Goal: Task Accomplishment & Management: Manage account settings

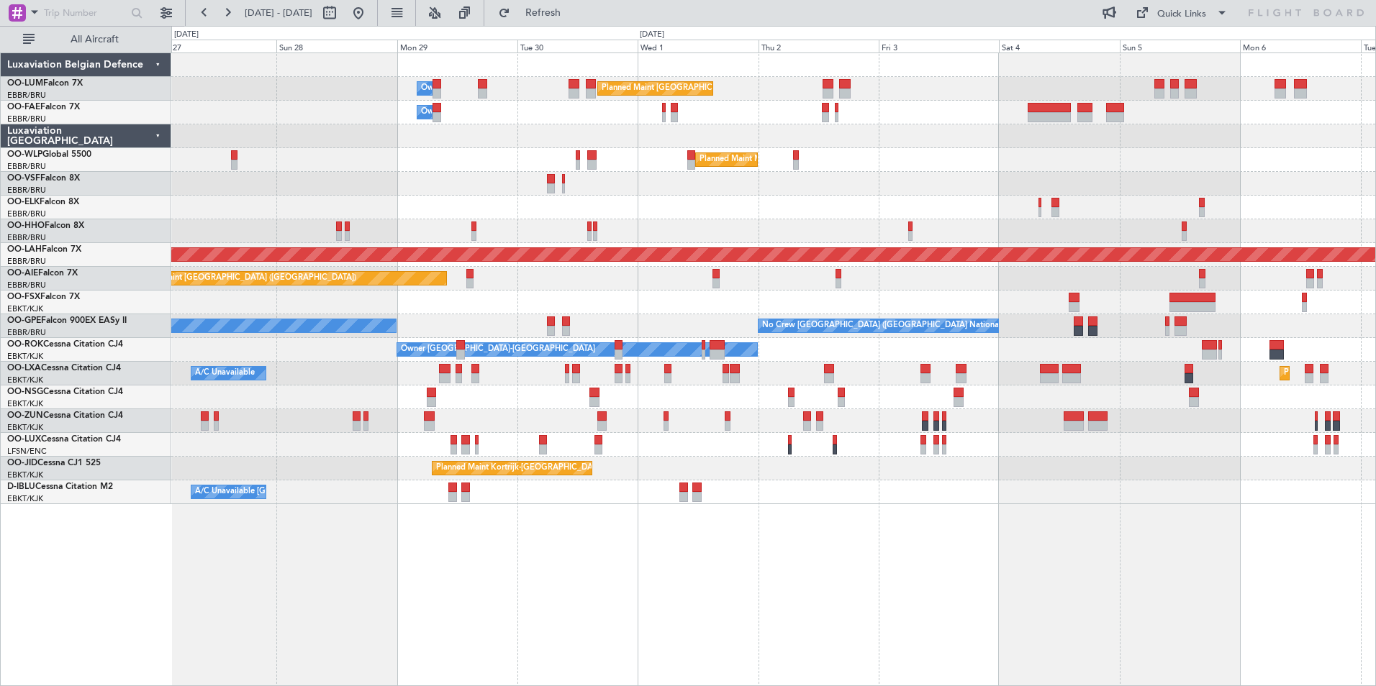
click at [657, 519] on div "Planned Maint Brussels (Brussels National) Owner Melsbroek Air Base Owner Melsb…" at bounding box center [773, 370] width 1204 height 634
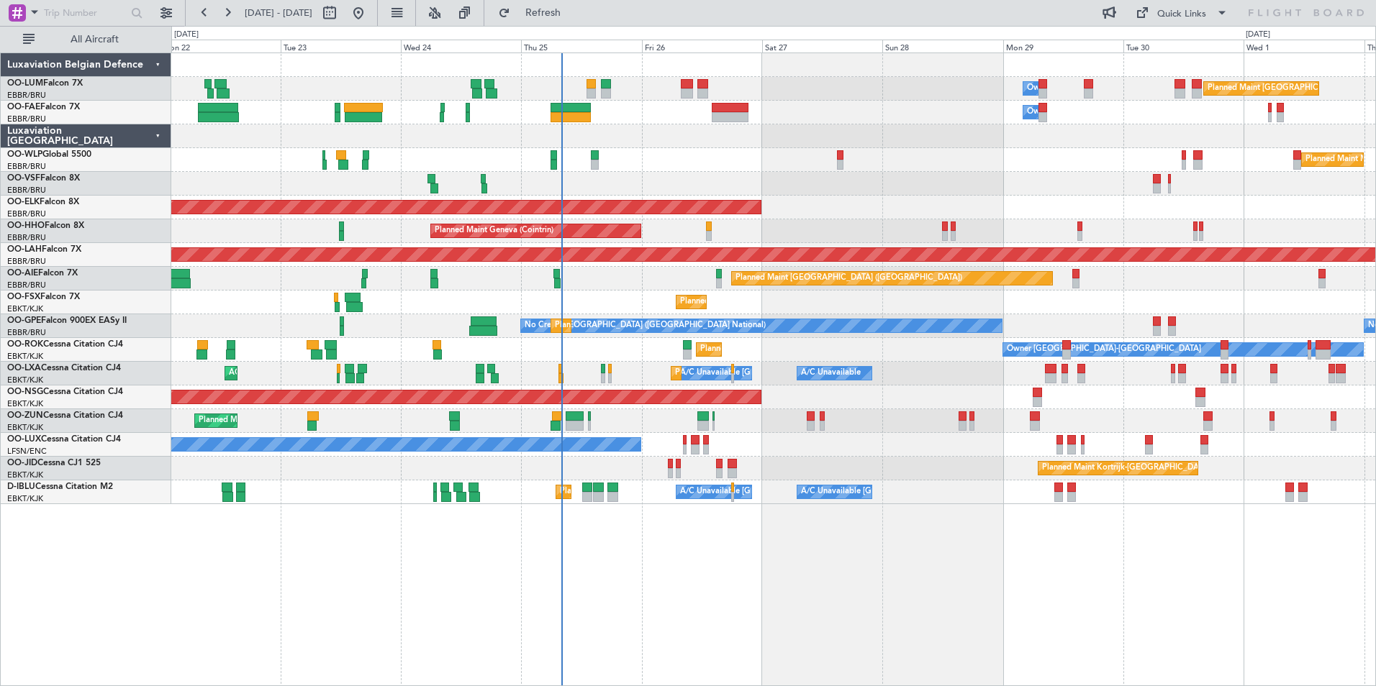
click at [1263, 289] on div "Planned Maint Brussels (Brussels National) Owner Melsbroek Air Base Owner Melsb…" at bounding box center [773, 278] width 1204 height 451
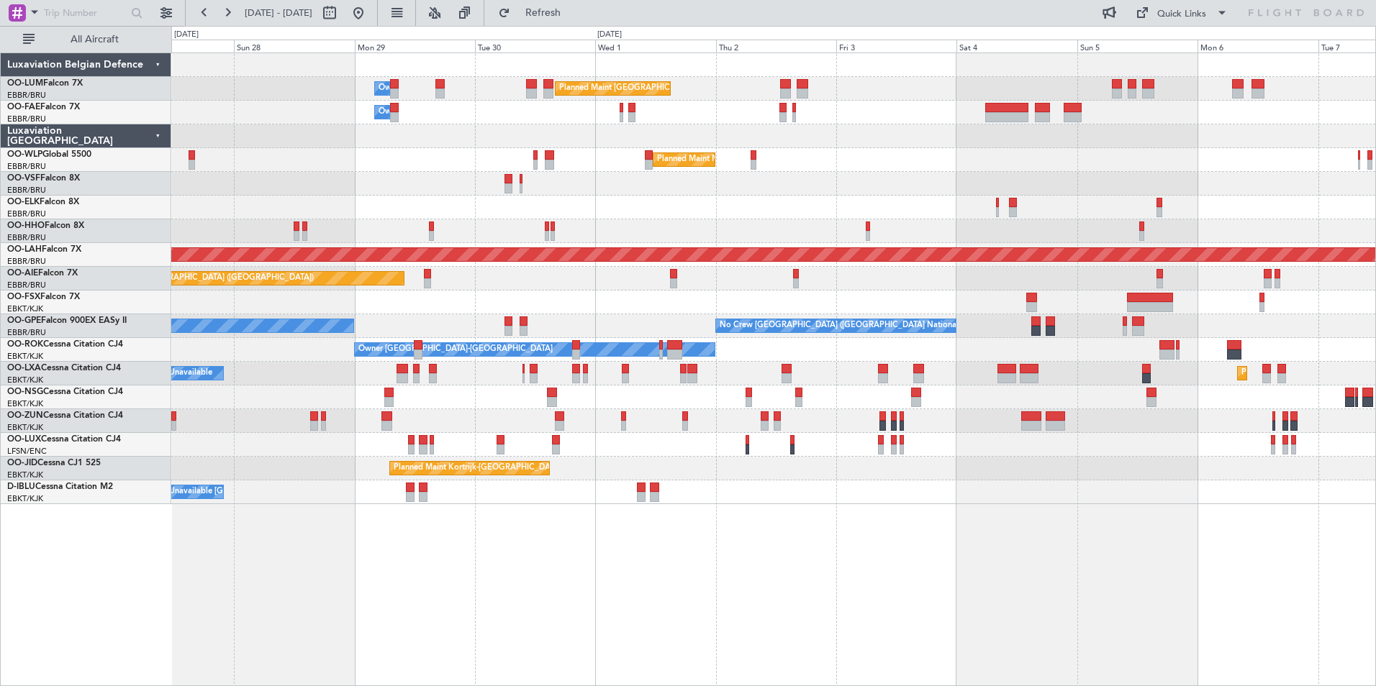
click at [473, 405] on div "Planned Maint [GEOGRAPHIC_DATA] ([GEOGRAPHIC_DATA])" at bounding box center [773, 398] width 1204 height 24
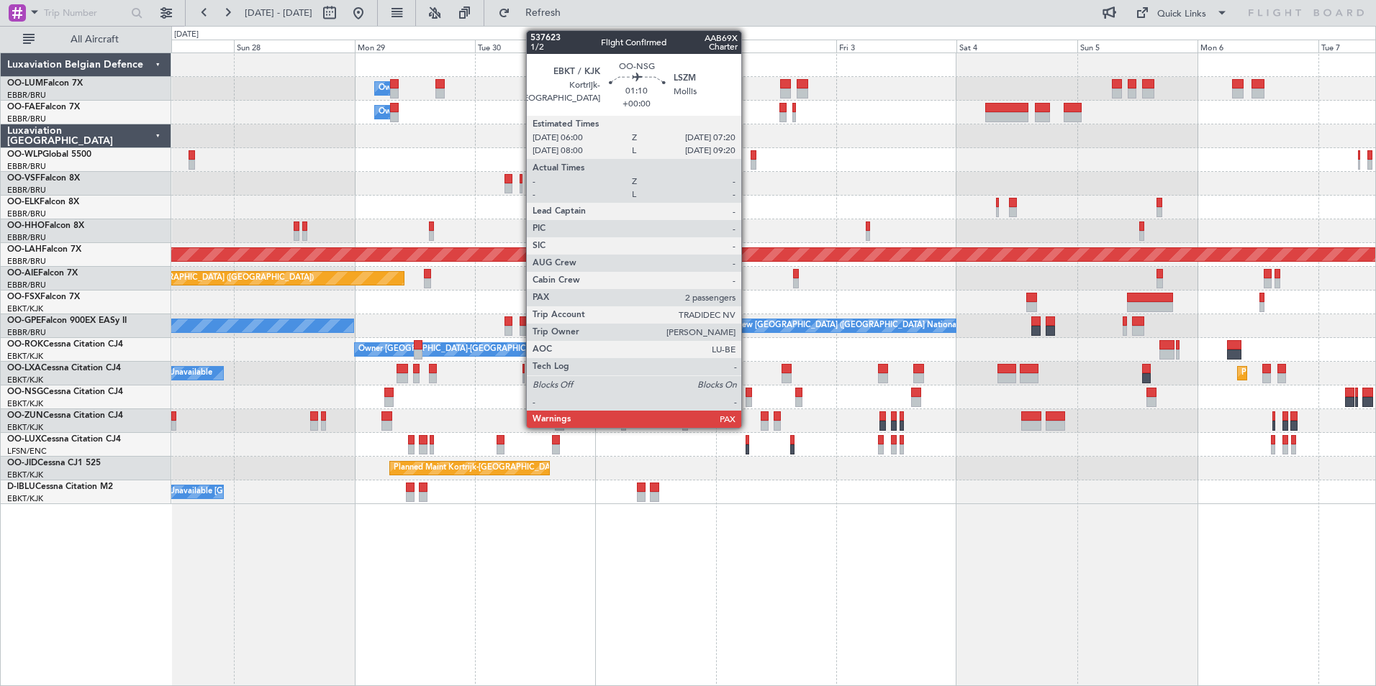
click at [748, 397] on div at bounding box center [748, 402] width 7 height 10
click at [749, 389] on div at bounding box center [748, 393] width 7 height 10
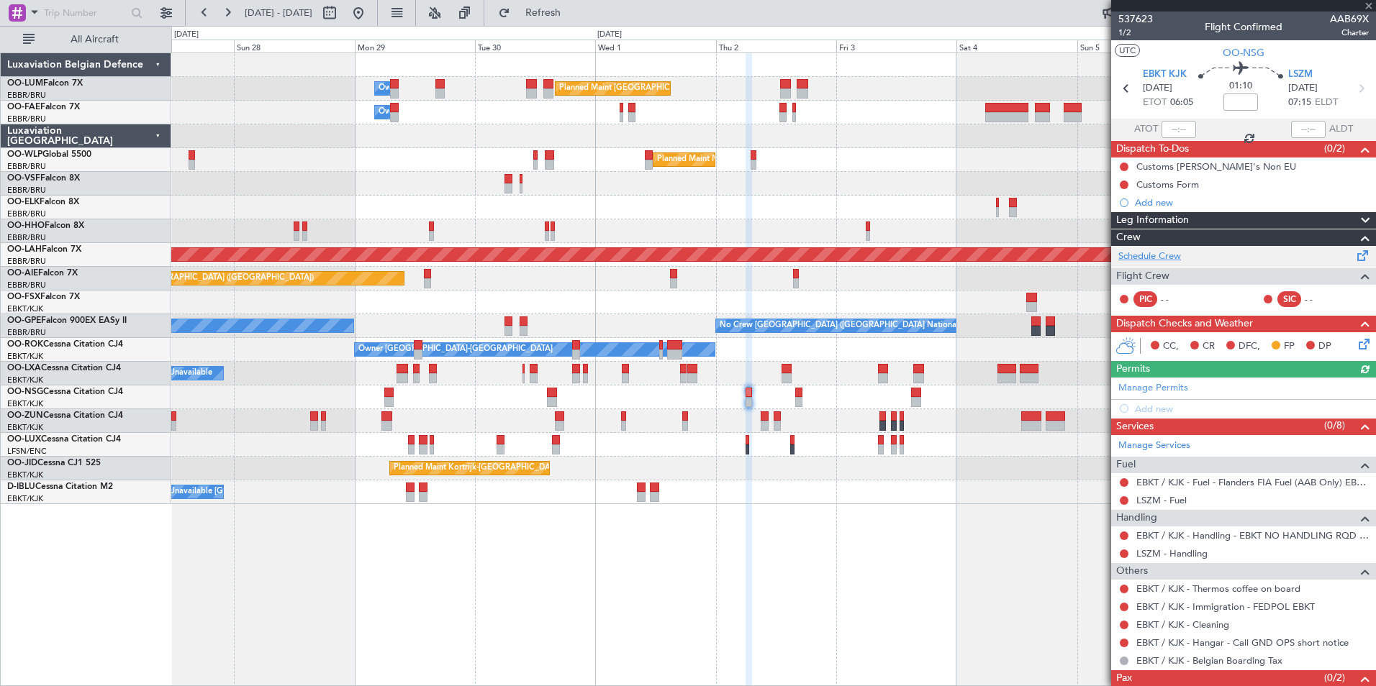
click at [1161, 258] on link "Schedule Crew" at bounding box center [1149, 257] width 63 height 14
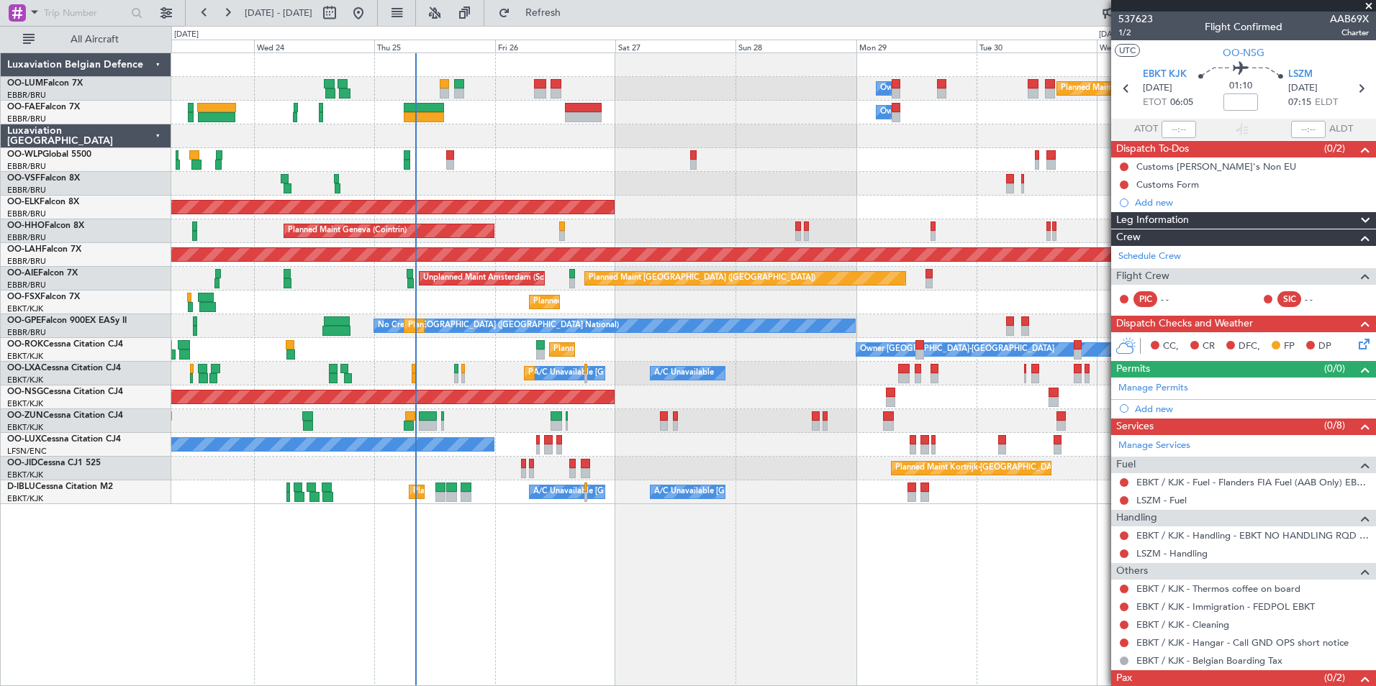
click at [981, 425] on div "Planned Maint [GEOGRAPHIC_DATA] ([GEOGRAPHIC_DATA] National) Owner [GEOGRAPHIC_…" at bounding box center [773, 278] width 1204 height 451
click at [1369, 4] on span at bounding box center [1368, 6] width 14 height 13
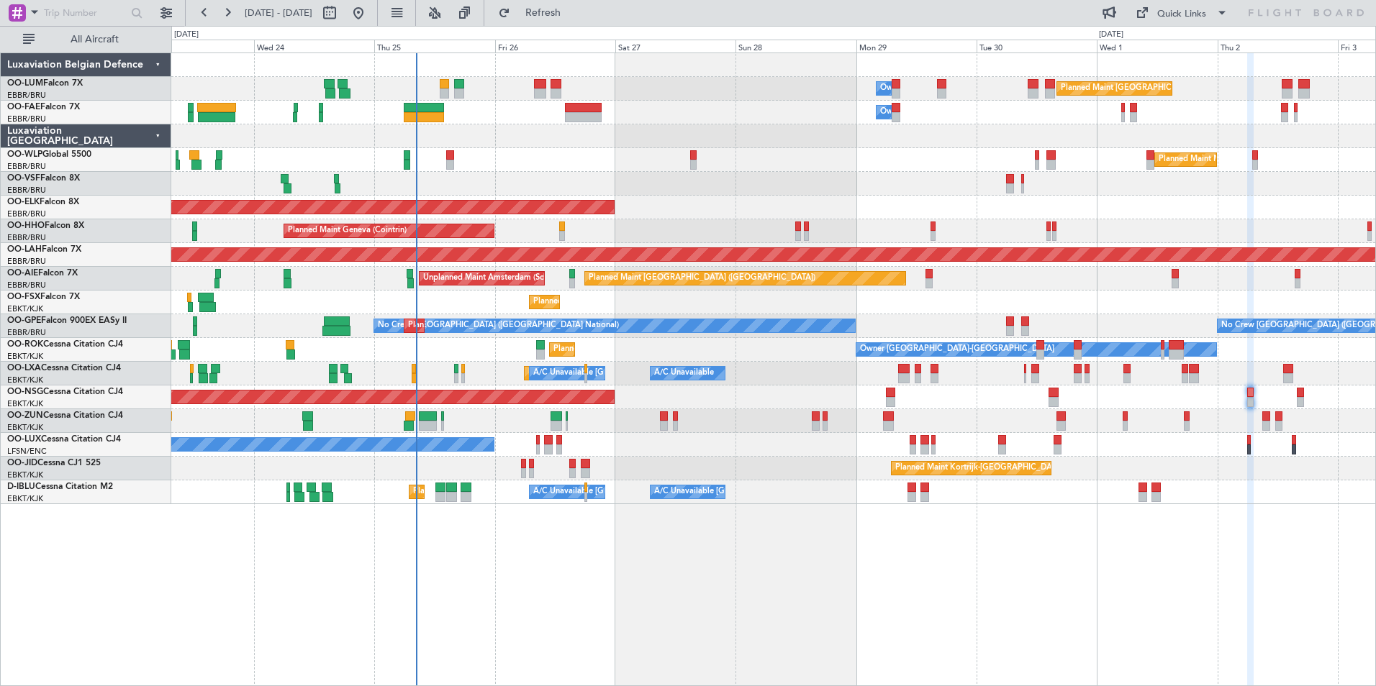
type input "0"
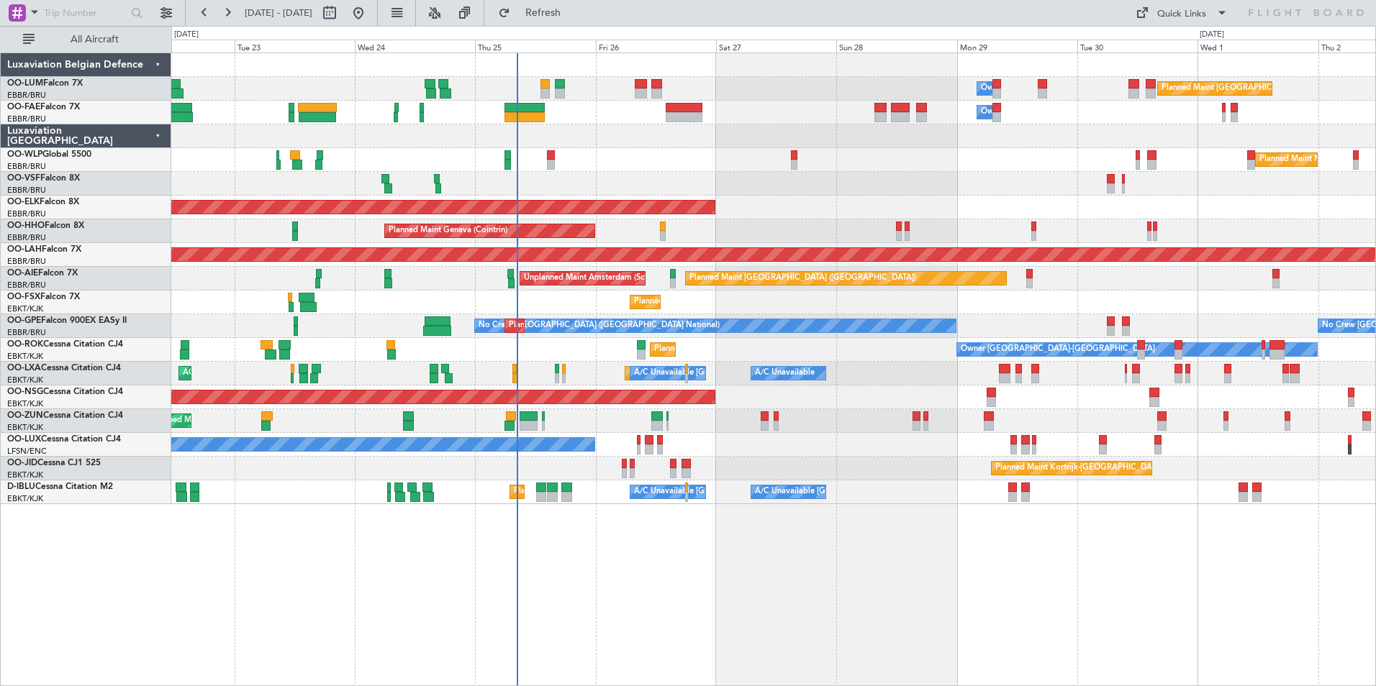
click at [573, 506] on div "Owner Melsbroek Air Base Planned Maint [GEOGRAPHIC_DATA] ([GEOGRAPHIC_DATA]) Ow…" at bounding box center [773, 370] width 1204 height 634
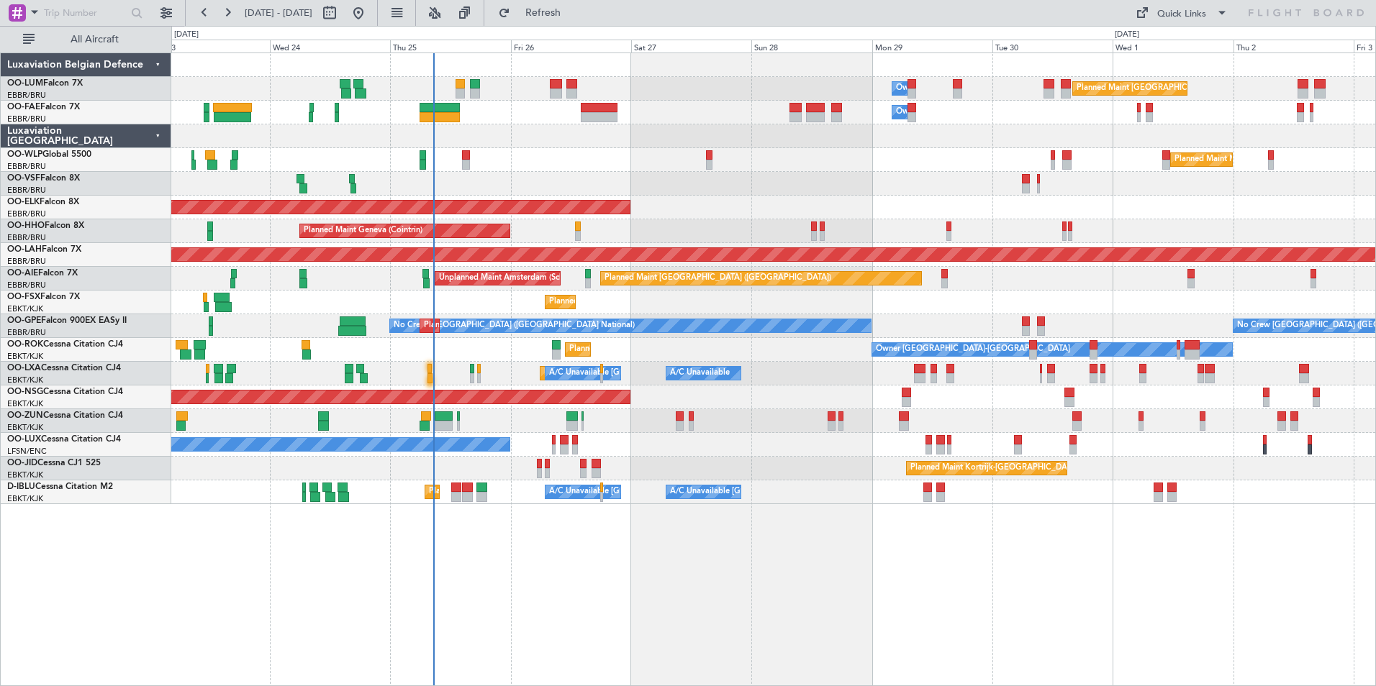
click at [564, 530] on div "Planned Maint [GEOGRAPHIC_DATA] ([GEOGRAPHIC_DATA] National) Owner [GEOGRAPHIC_…" at bounding box center [773, 370] width 1204 height 634
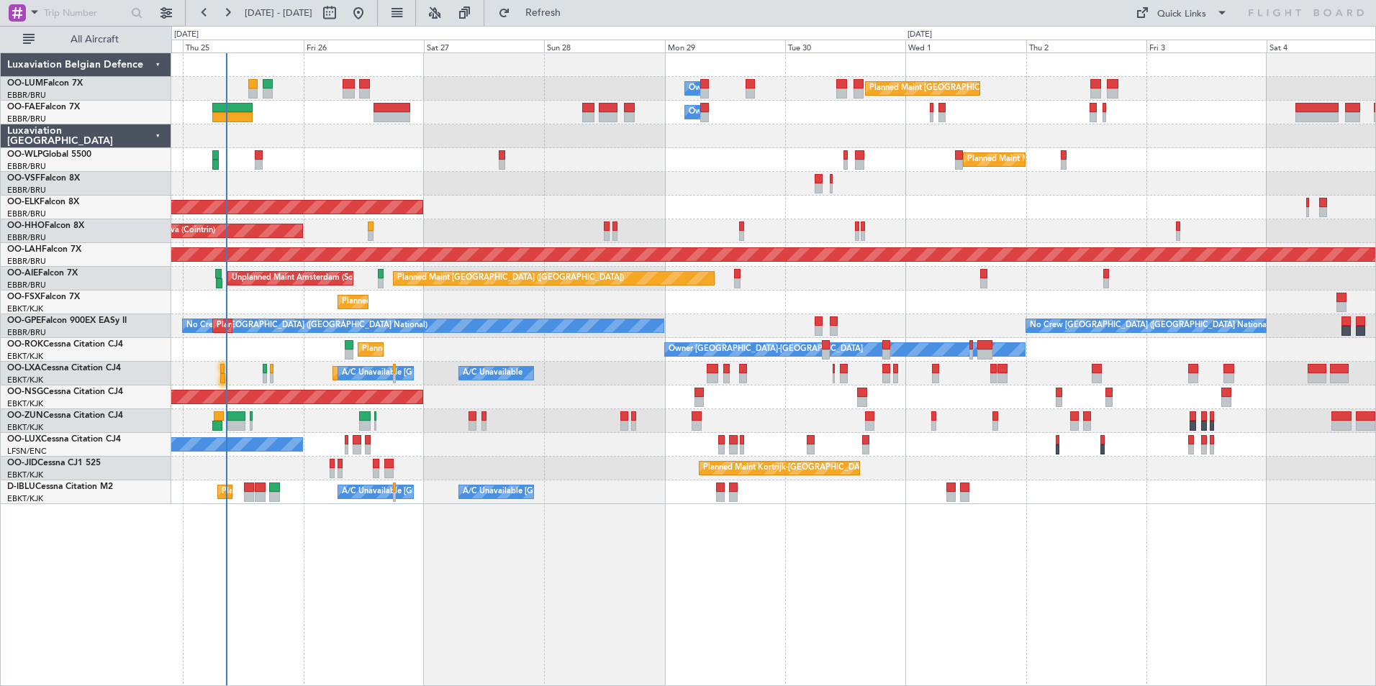
click at [649, 614] on div "Planned Maint [GEOGRAPHIC_DATA] ([GEOGRAPHIC_DATA] National) Owner [GEOGRAPHIC_…" at bounding box center [773, 370] width 1204 height 634
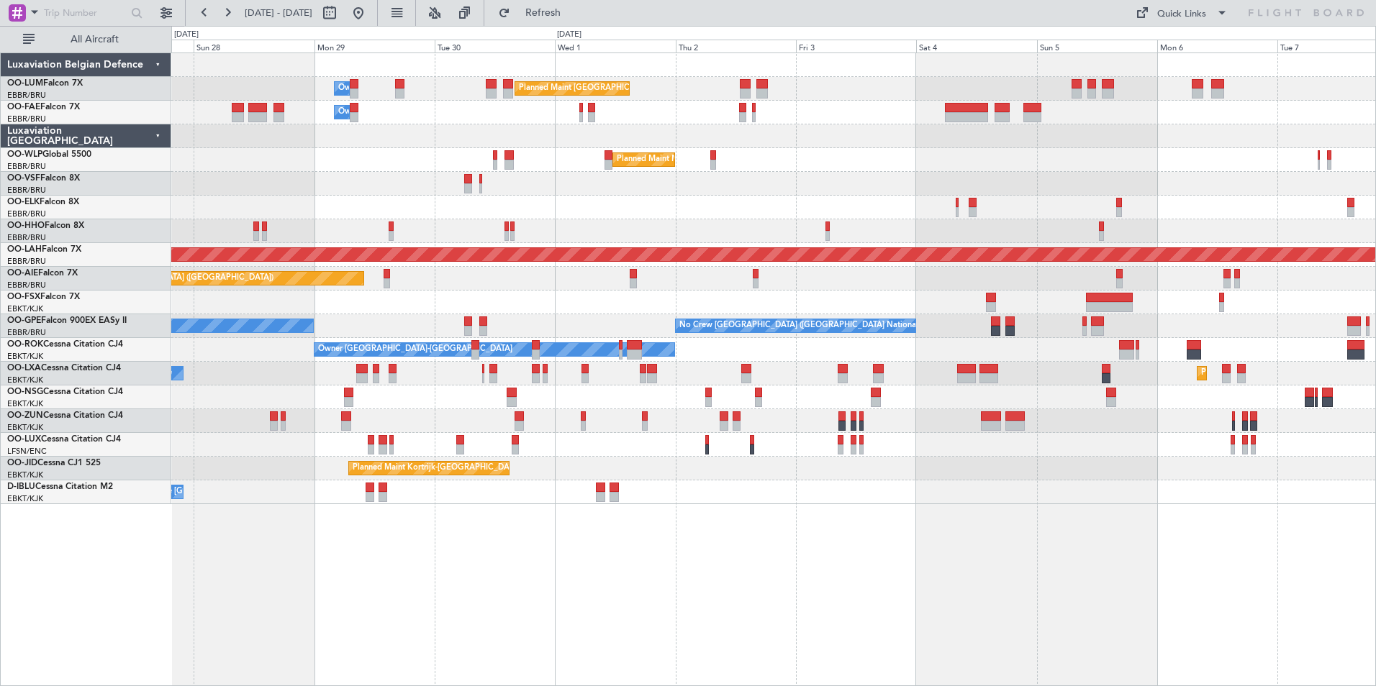
click at [764, 623] on div "Planned Maint [GEOGRAPHIC_DATA] ([GEOGRAPHIC_DATA] National) Owner [GEOGRAPHIC_…" at bounding box center [773, 370] width 1204 height 634
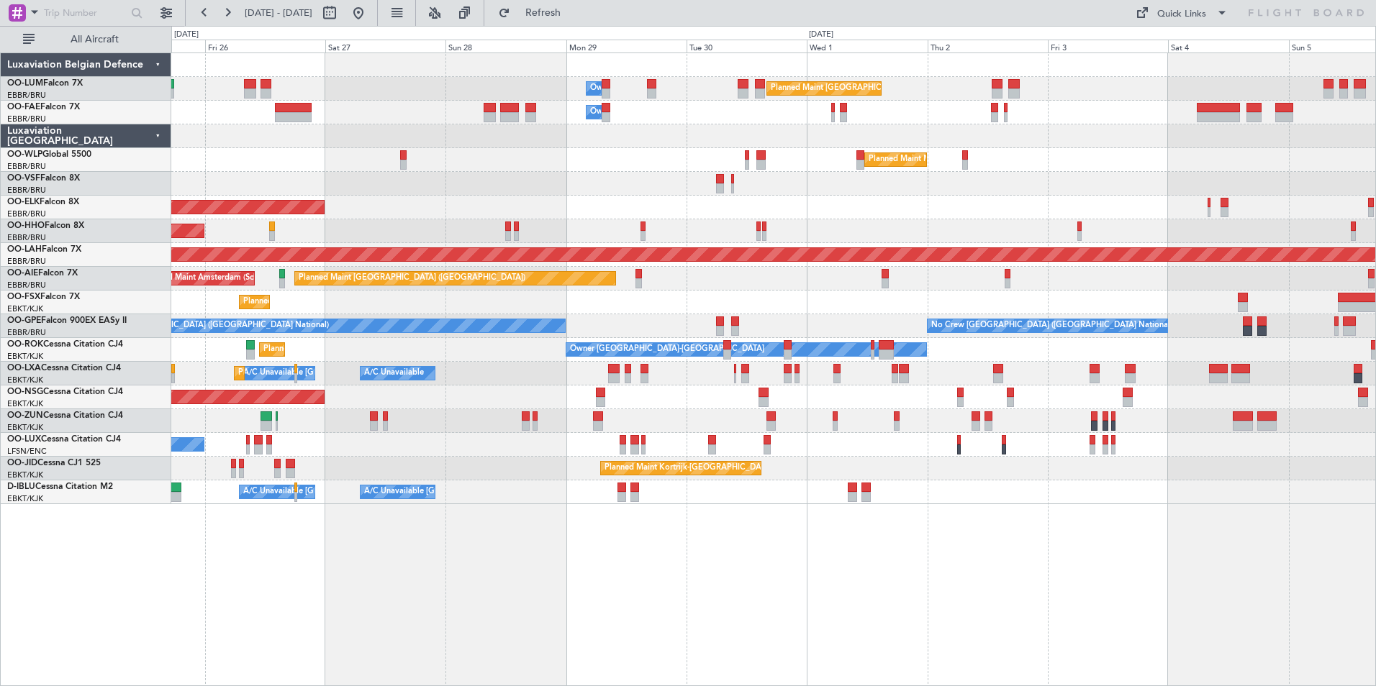
click at [1138, 619] on div "Planned Maint [GEOGRAPHIC_DATA] ([GEOGRAPHIC_DATA] National) Owner [GEOGRAPHIC_…" at bounding box center [773, 370] width 1204 height 634
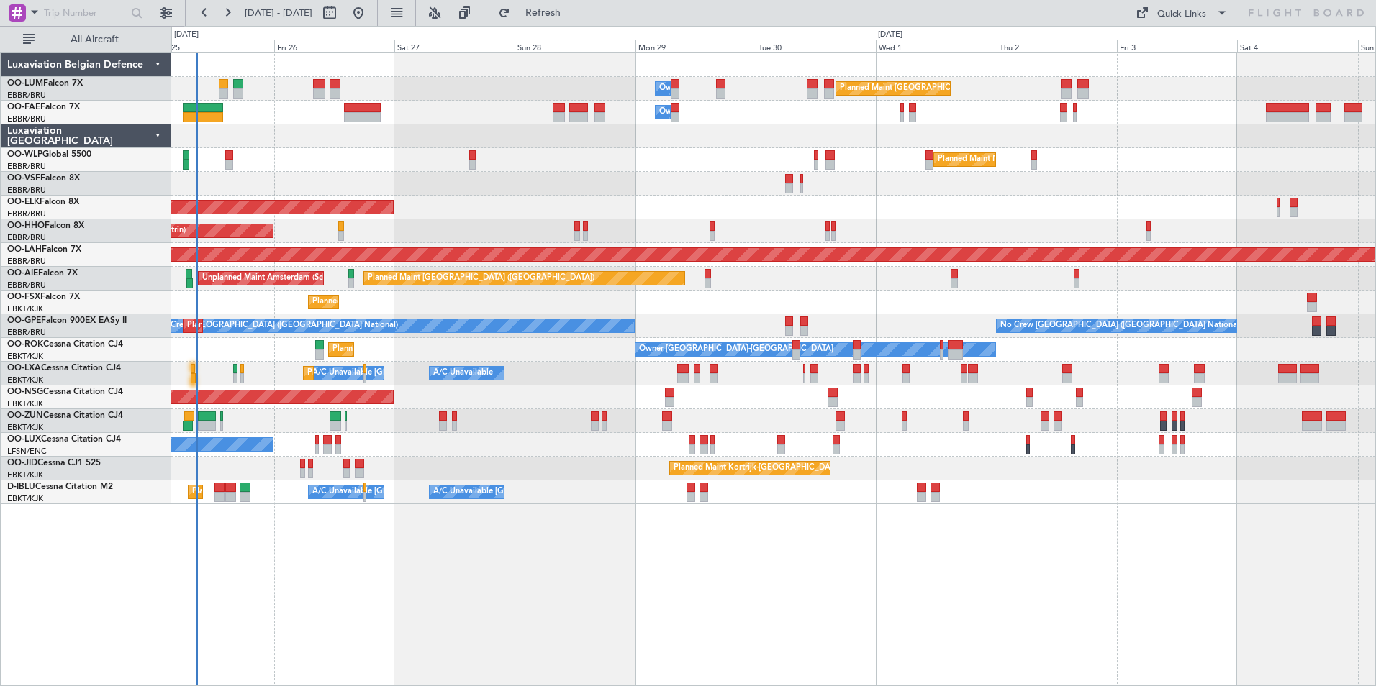
click at [963, 620] on div "Planned Maint [GEOGRAPHIC_DATA] ([GEOGRAPHIC_DATA] National) Owner [GEOGRAPHIC_…" at bounding box center [773, 370] width 1204 height 634
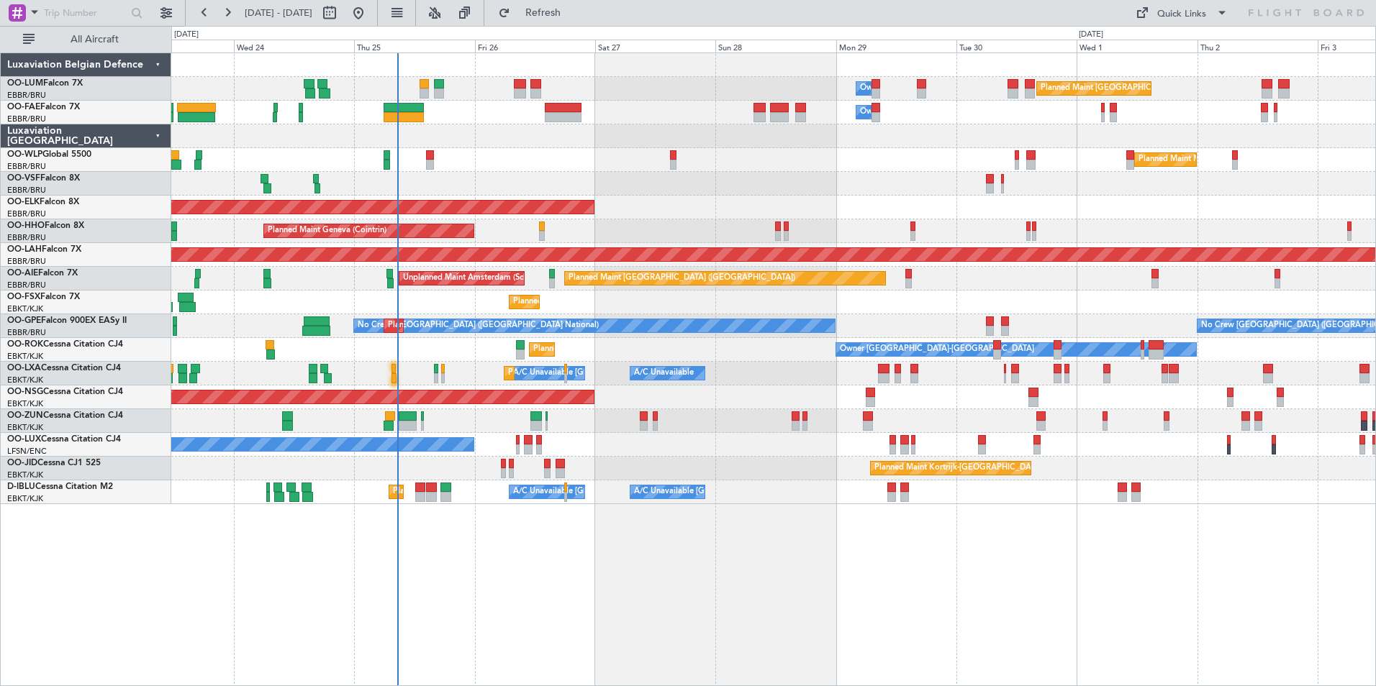
click at [928, 627] on div "Planned Maint [GEOGRAPHIC_DATA] ([GEOGRAPHIC_DATA] National) Owner [GEOGRAPHIC_…" at bounding box center [773, 370] width 1204 height 634
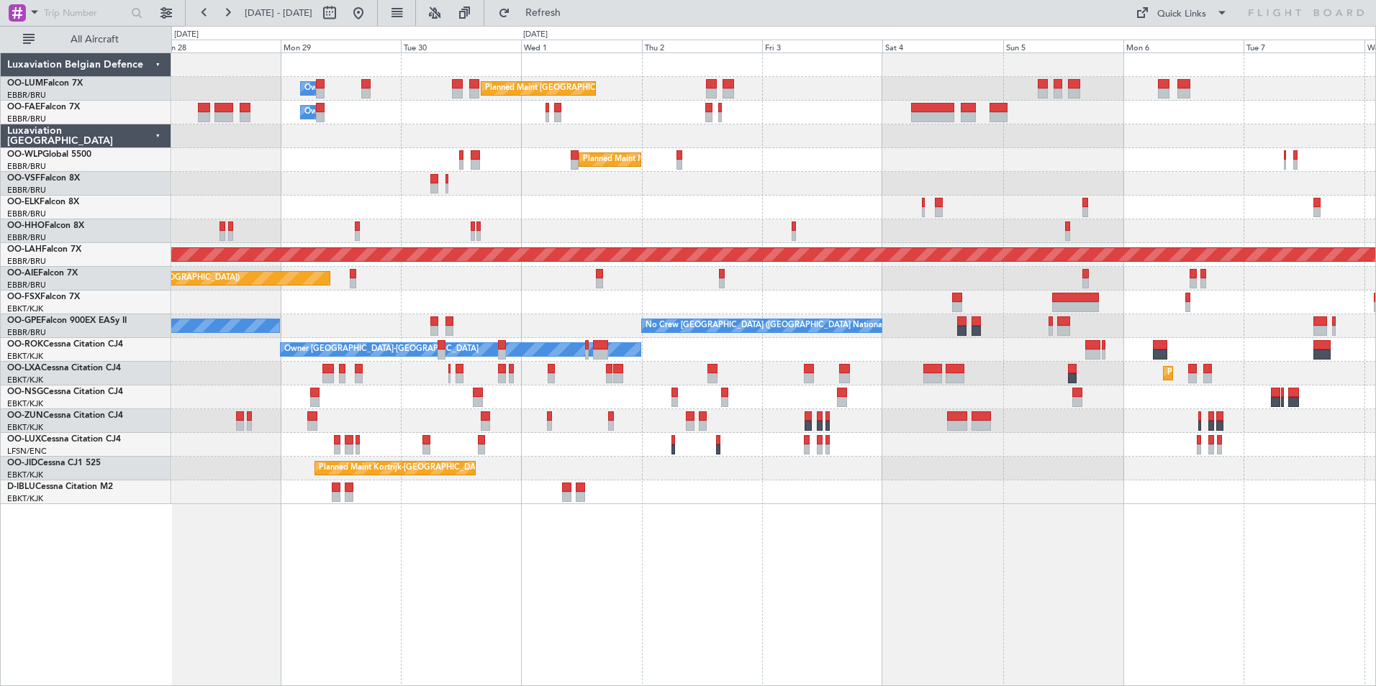
click at [599, 303] on div "Planned Maint [GEOGRAPHIC_DATA] ([GEOGRAPHIC_DATA] National) Owner [GEOGRAPHIC_…" at bounding box center [773, 278] width 1204 height 451
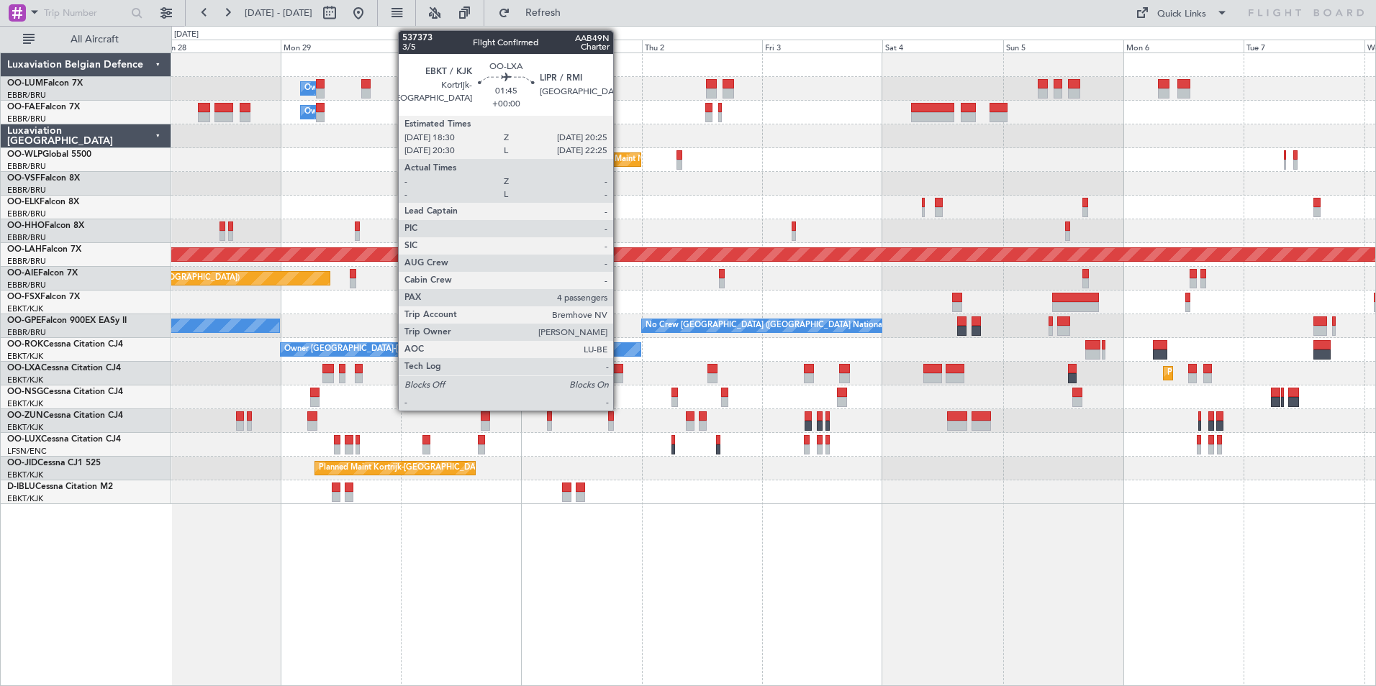
click at [619, 372] on div at bounding box center [618, 369] width 10 height 10
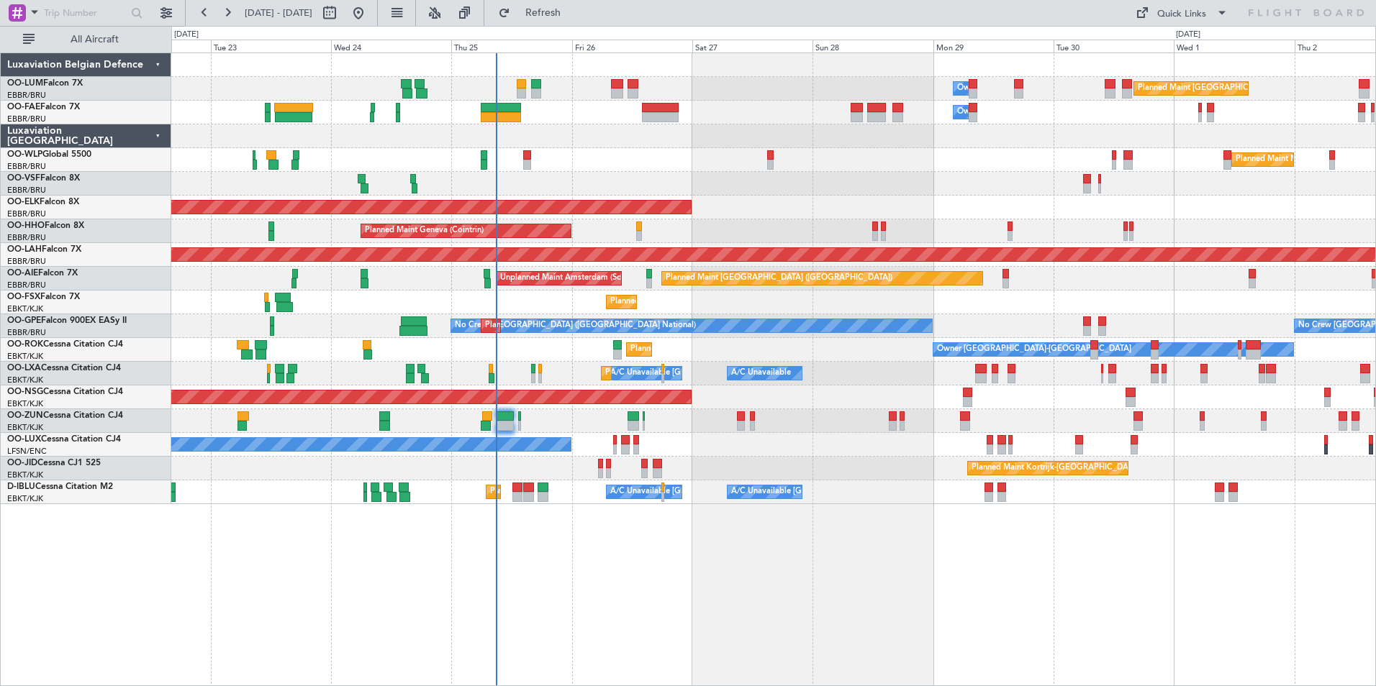
click at [1189, 332] on div "No Crew [GEOGRAPHIC_DATA] ([GEOGRAPHIC_DATA] National) No Crew [GEOGRAPHIC_DATA…" at bounding box center [773, 326] width 1204 height 24
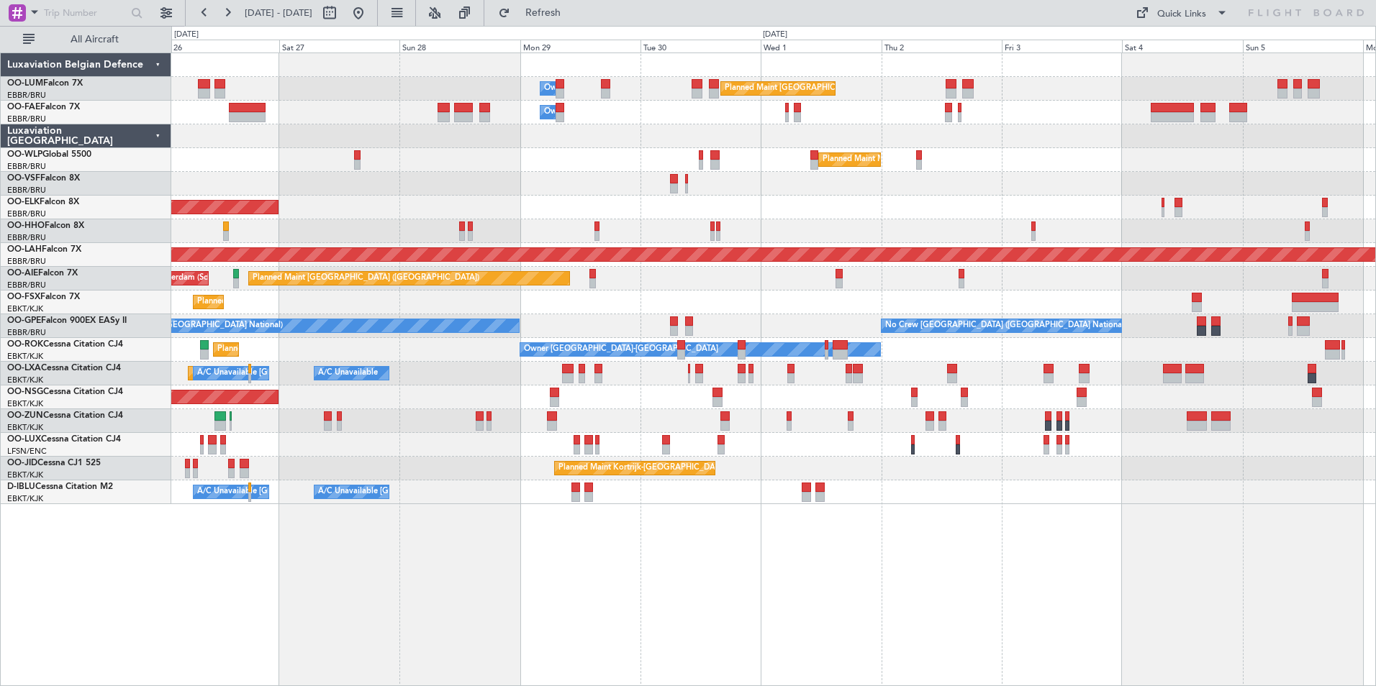
click at [455, 479] on div "Planned Maint [GEOGRAPHIC_DATA] ([GEOGRAPHIC_DATA] National) Owner [GEOGRAPHIC_…" at bounding box center [773, 278] width 1204 height 451
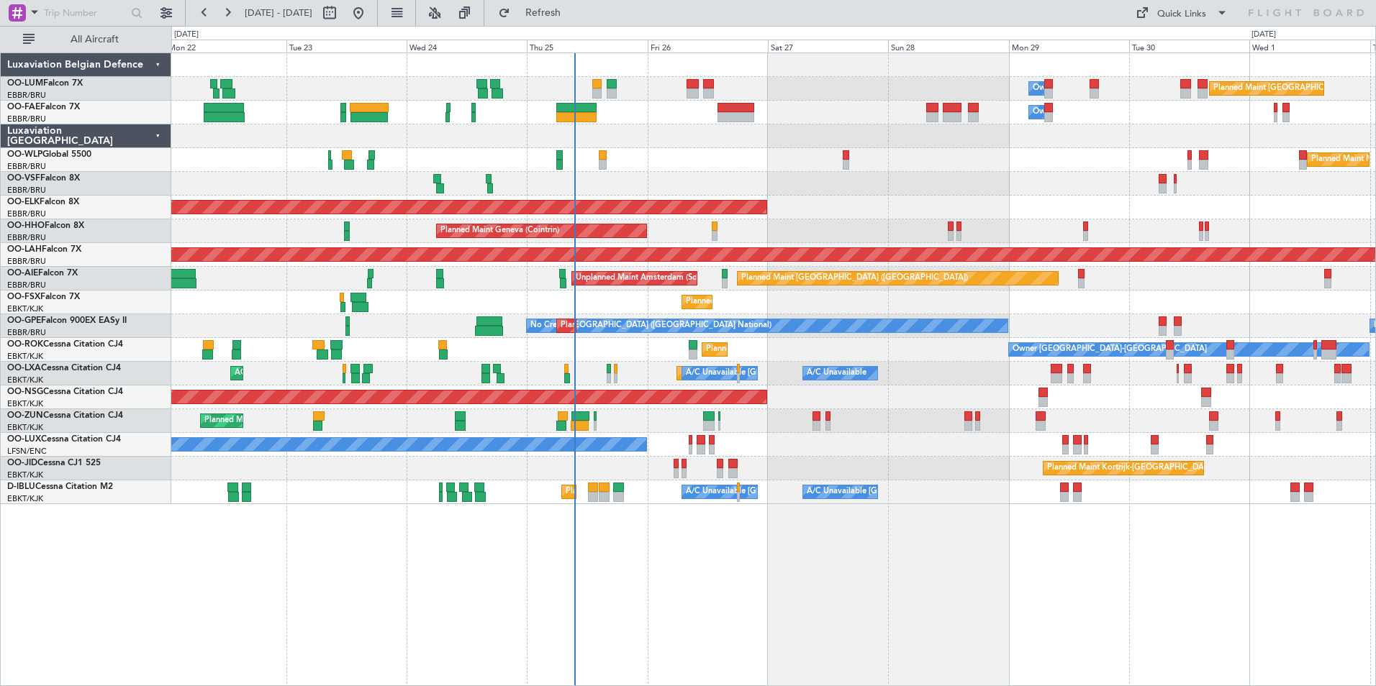
click at [789, 485] on div "Planned Maint [GEOGRAPHIC_DATA] ([GEOGRAPHIC_DATA] National) Owner [GEOGRAPHIC_…" at bounding box center [773, 278] width 1204 height 451
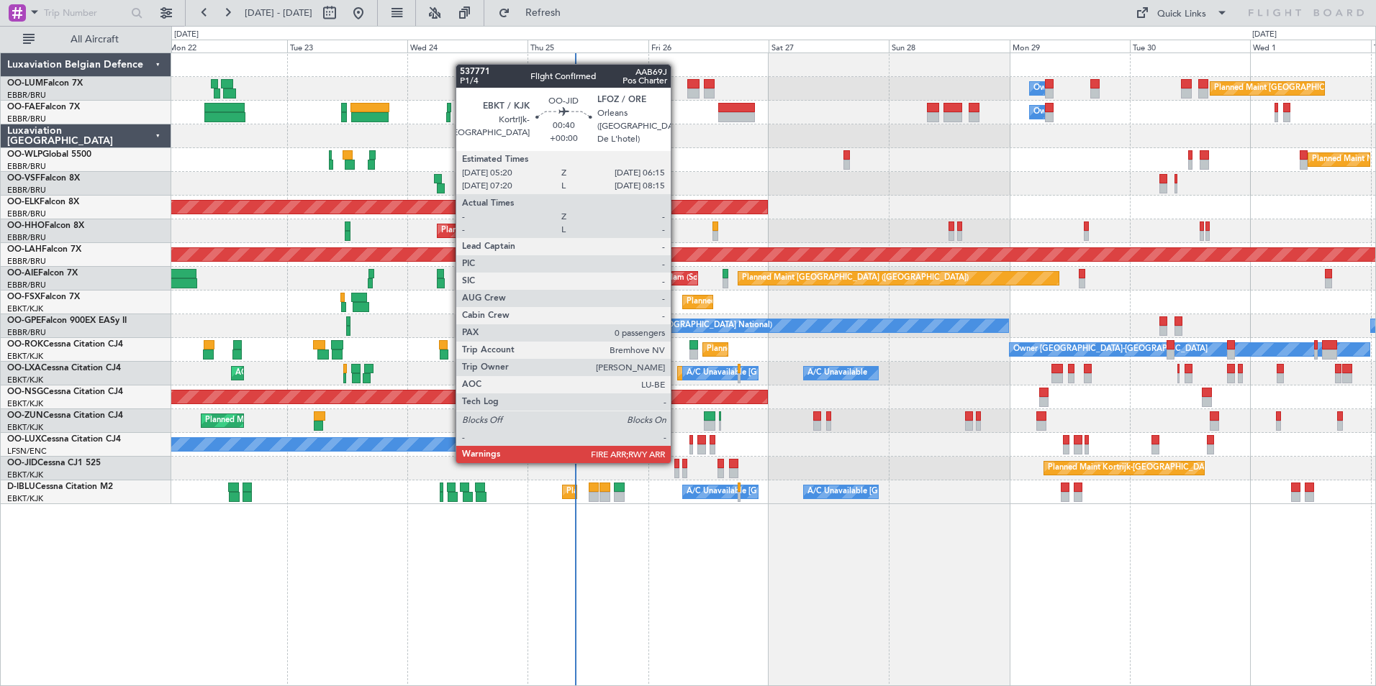
click at [677, 462] on div at bounding box center [676, 464] width 5 height 10
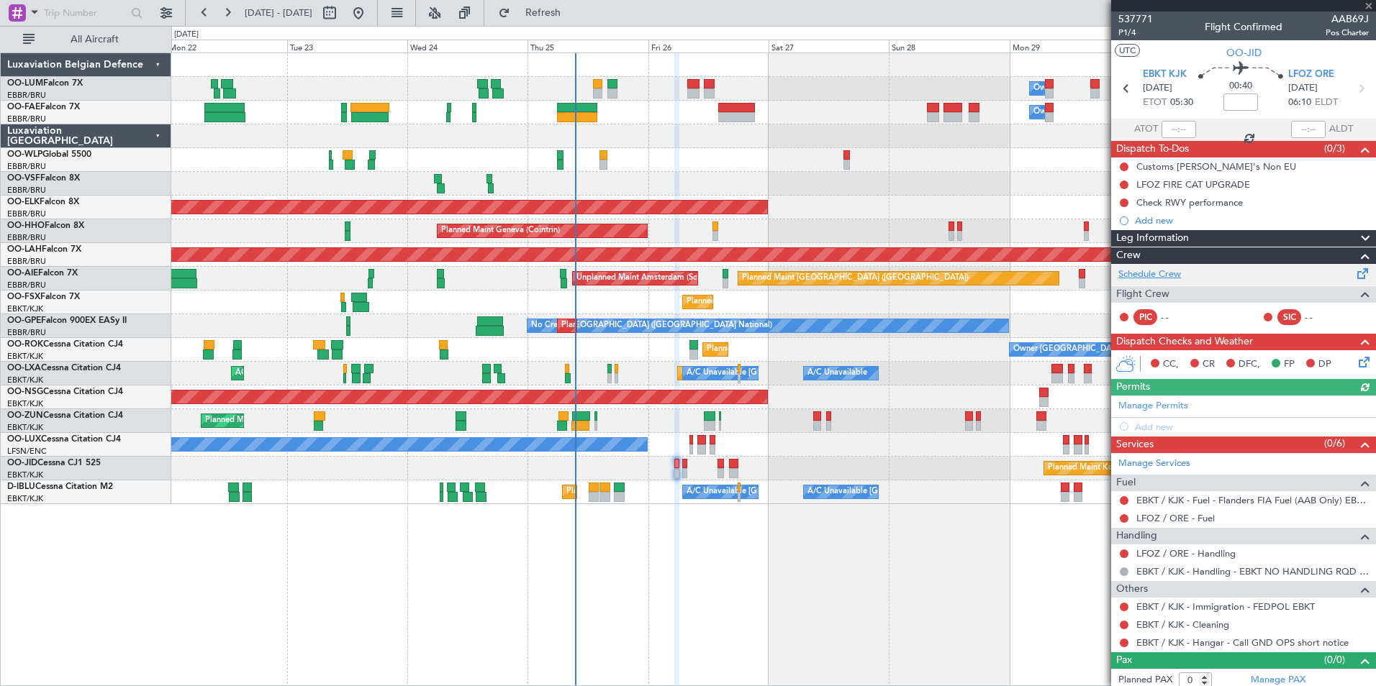
click at [1168, 268] on link "Schedule Crew" at bounding box center [1149, 275] width 63 height 14
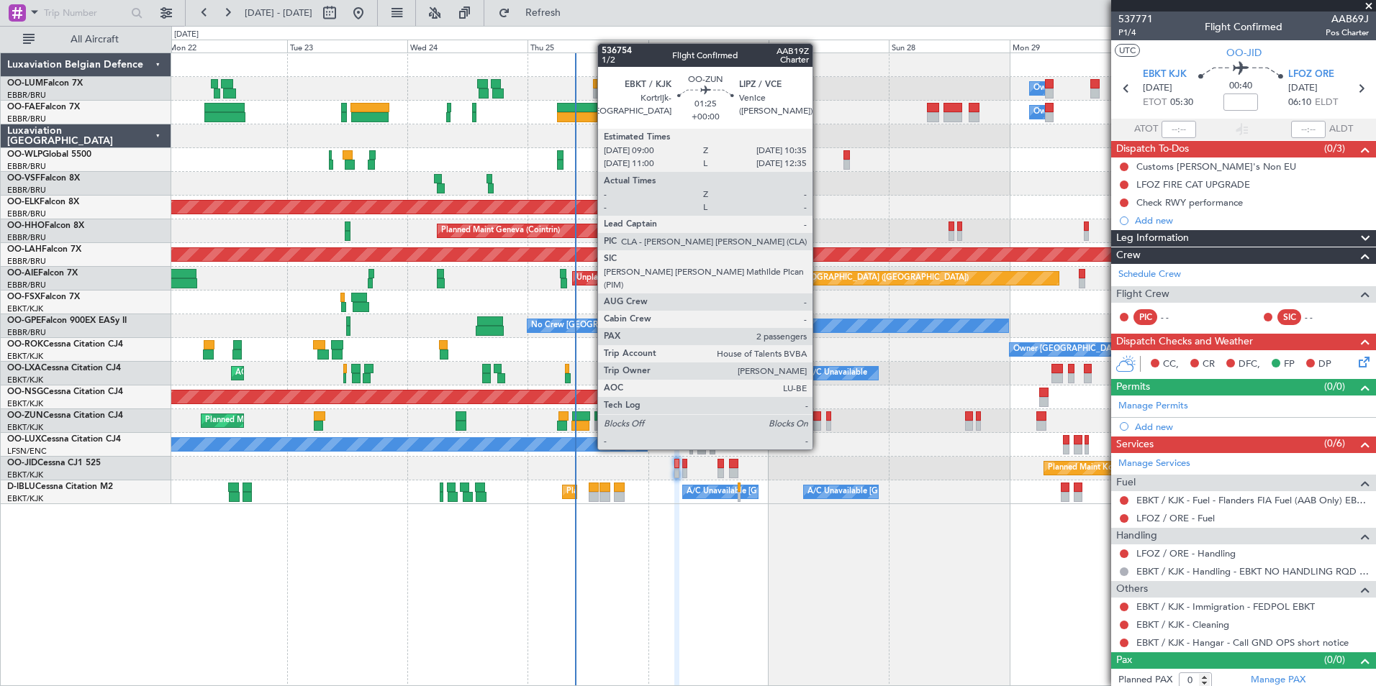
click at [819, 422] on div at bounding box center [817, 426] width 9 height 10
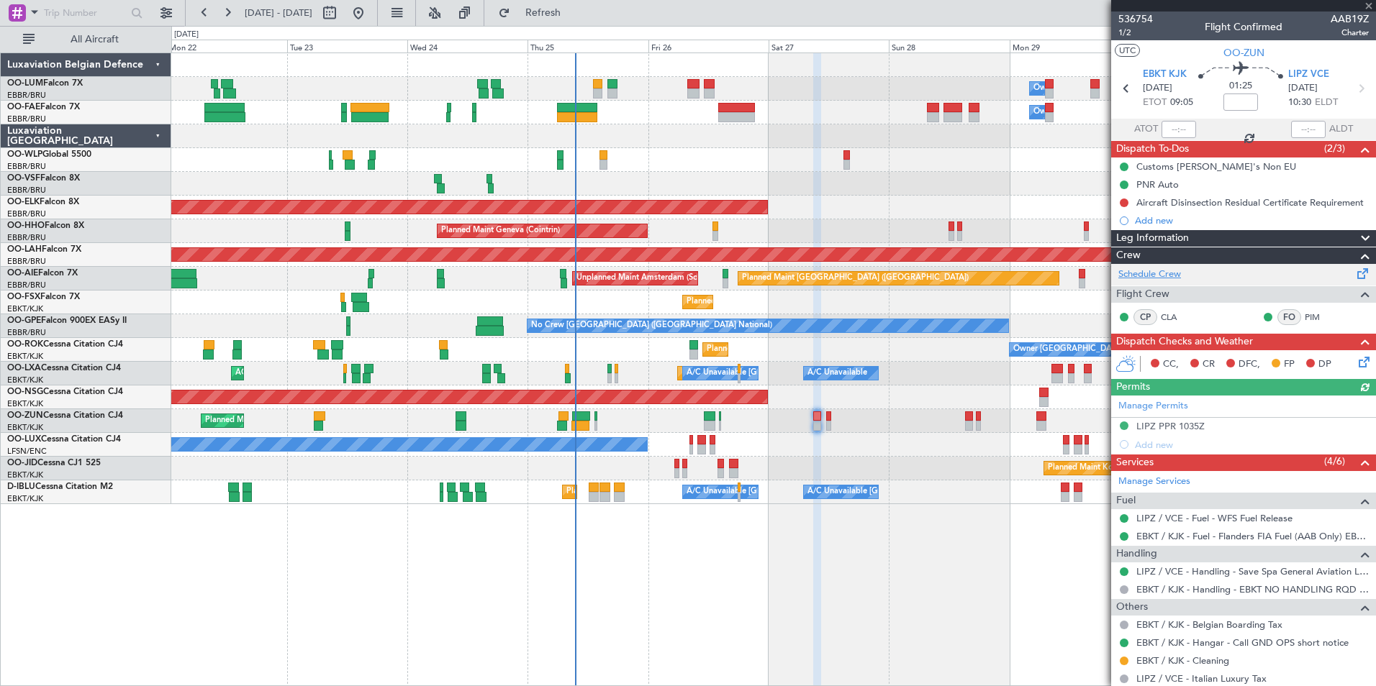
click at [1169, 273] on link "Schedule Crew" at bounding box center [1149, 275] width 63 height 14
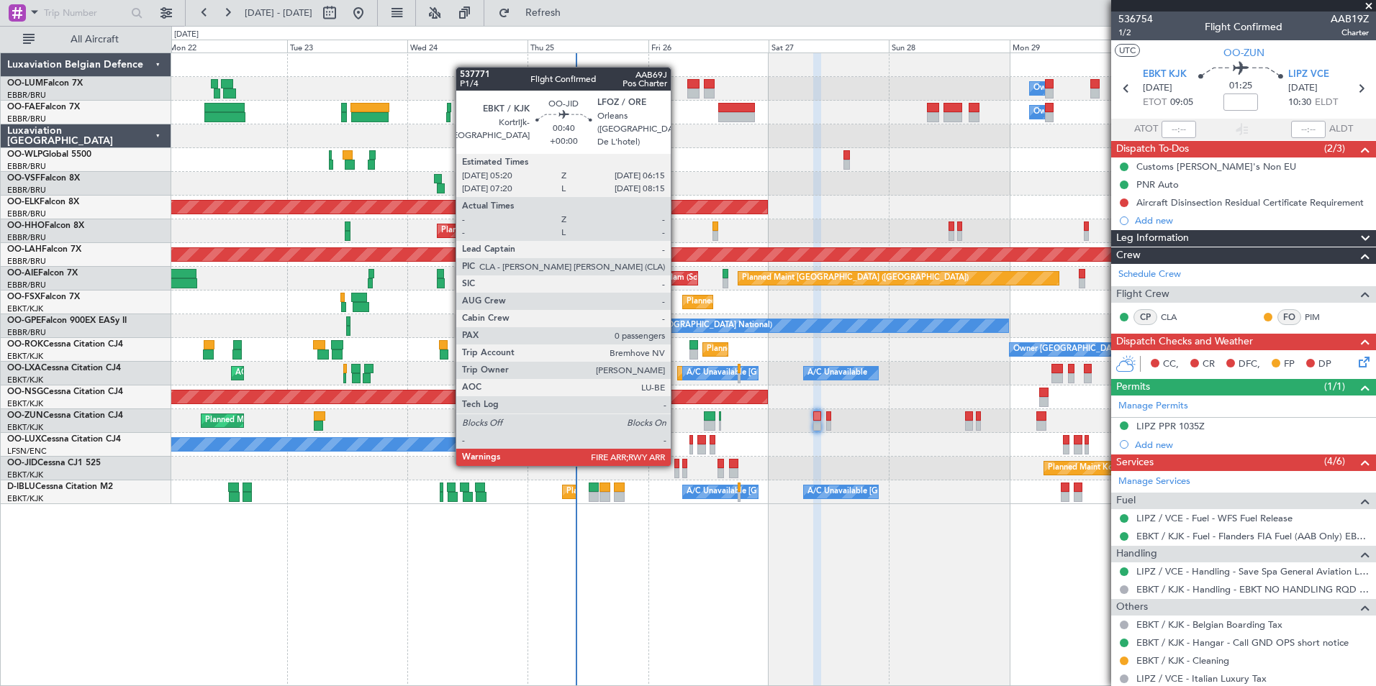
click at [677, 464] on div at bounding box center [676, 464] width 5 height 10
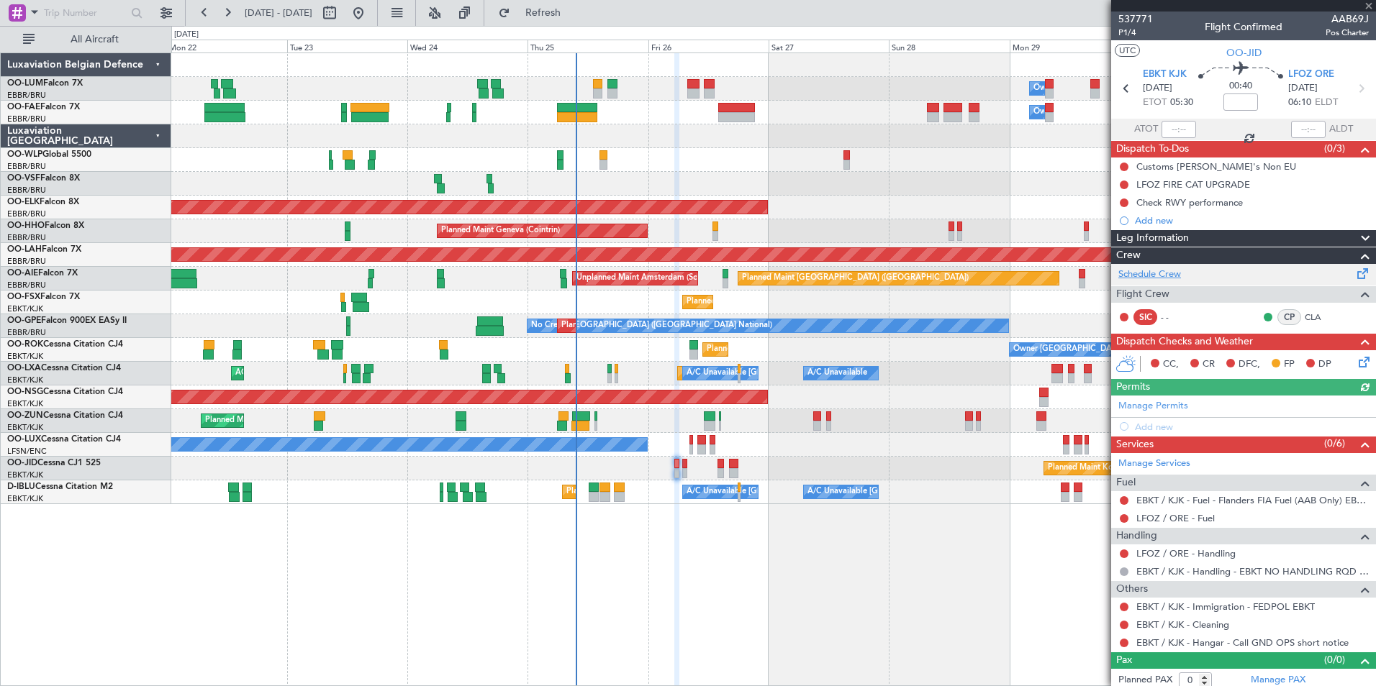
click at [1166, 269] on link "Schedule Crew" at bounding box center [1149, 275] width 63 height 14
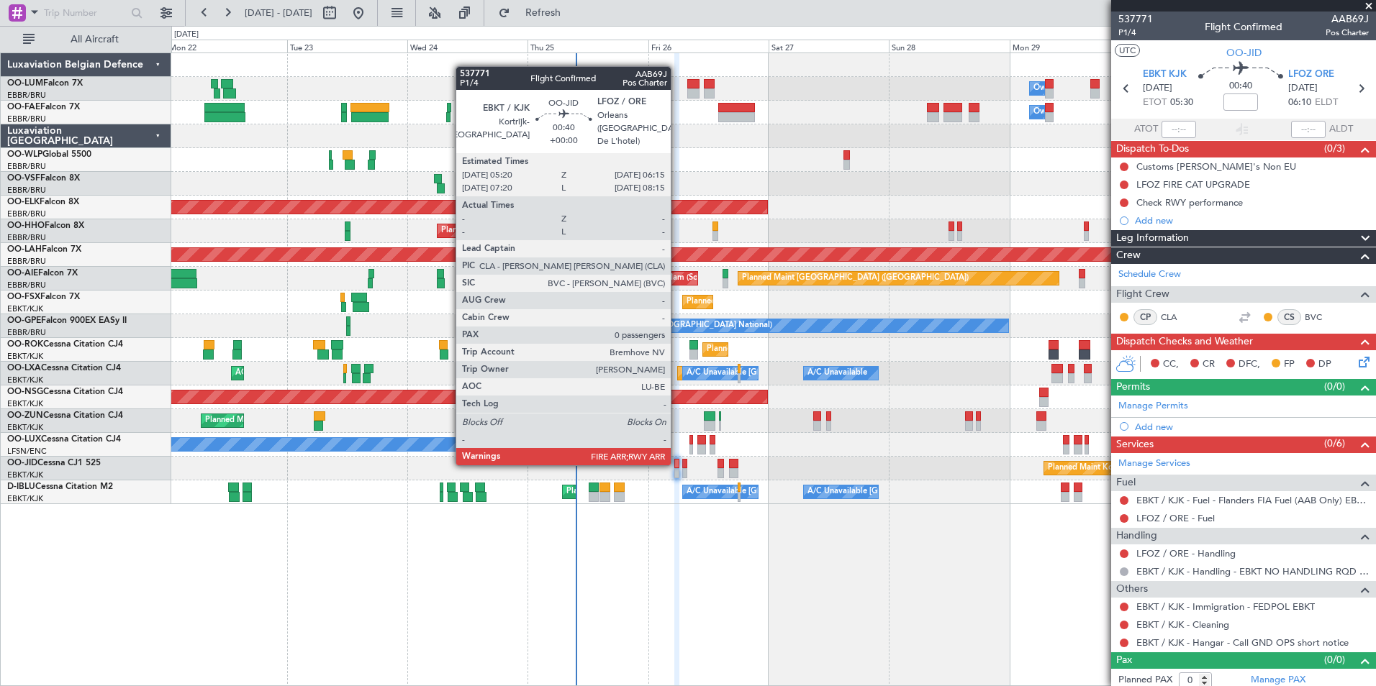
click at [677, 464] on div at bounding box center [676, 464] width 5 height 10
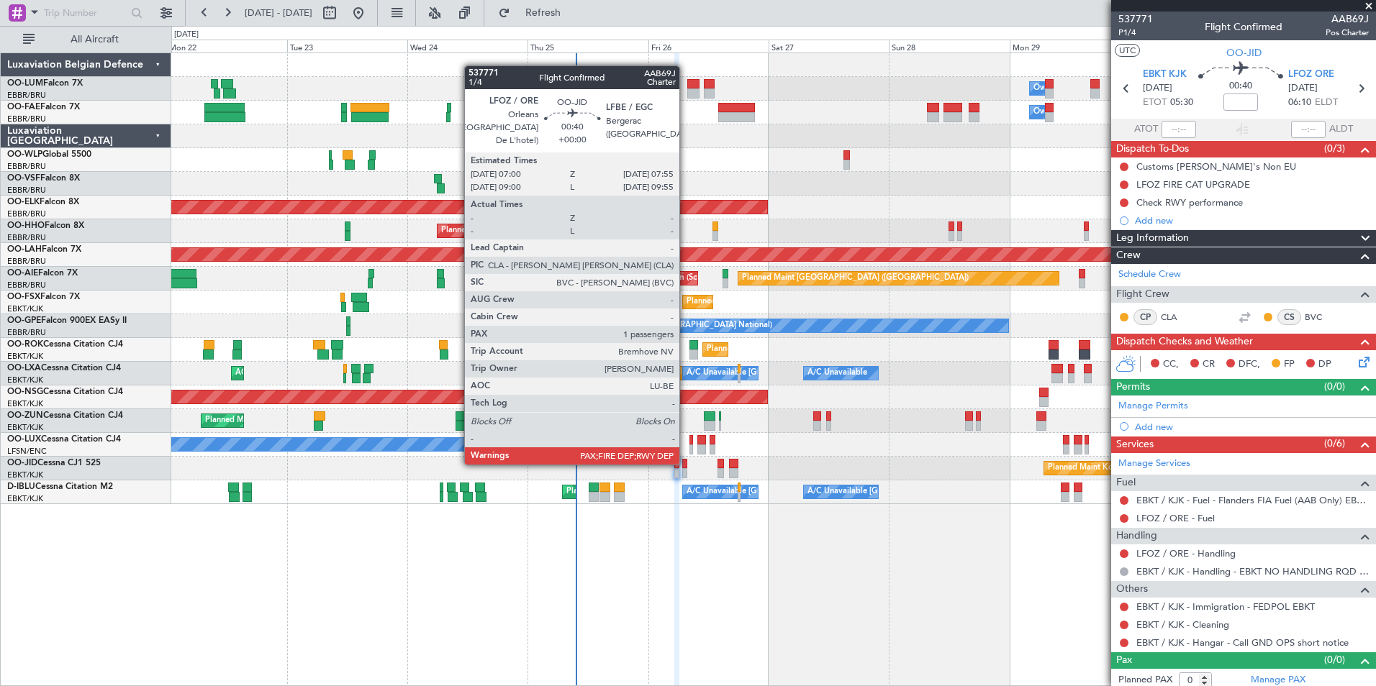
click at [686, 463] on div at bounding box center [684, 464] width 5 height 10
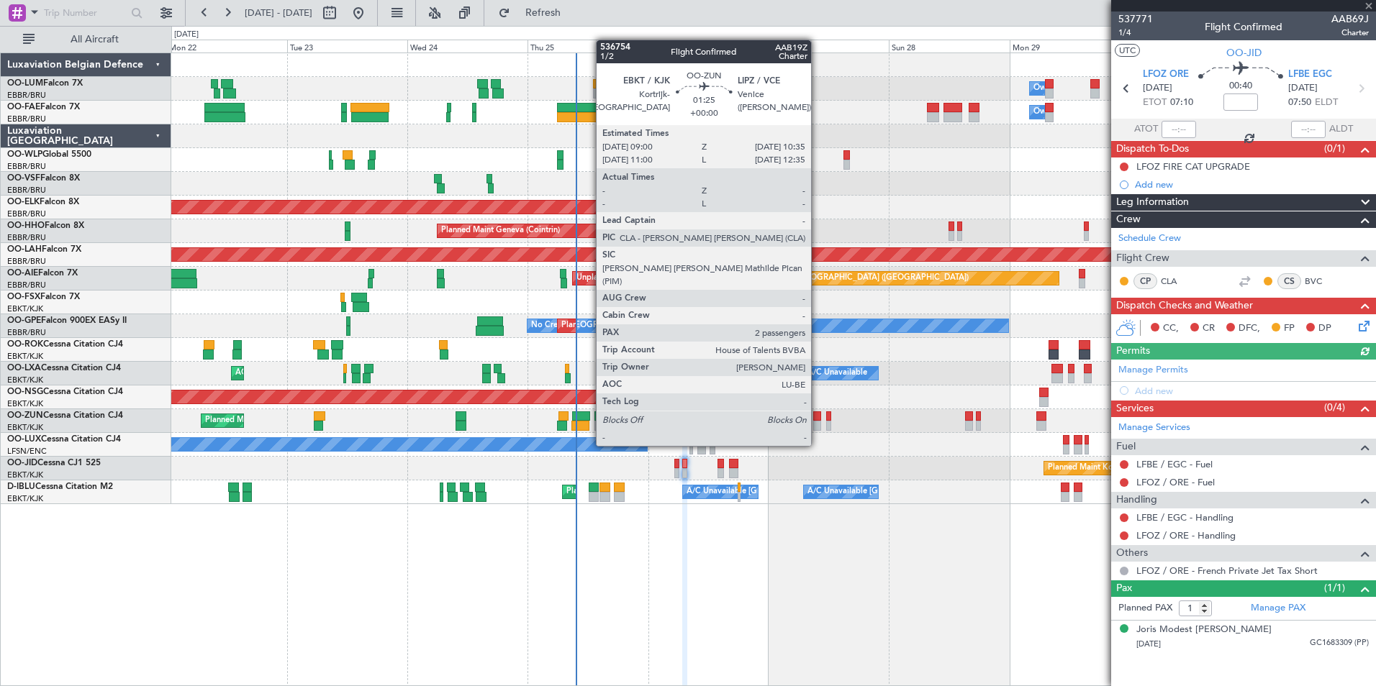
click at [817, 418] on div at bounding box center [817, 417] width 9 height 10
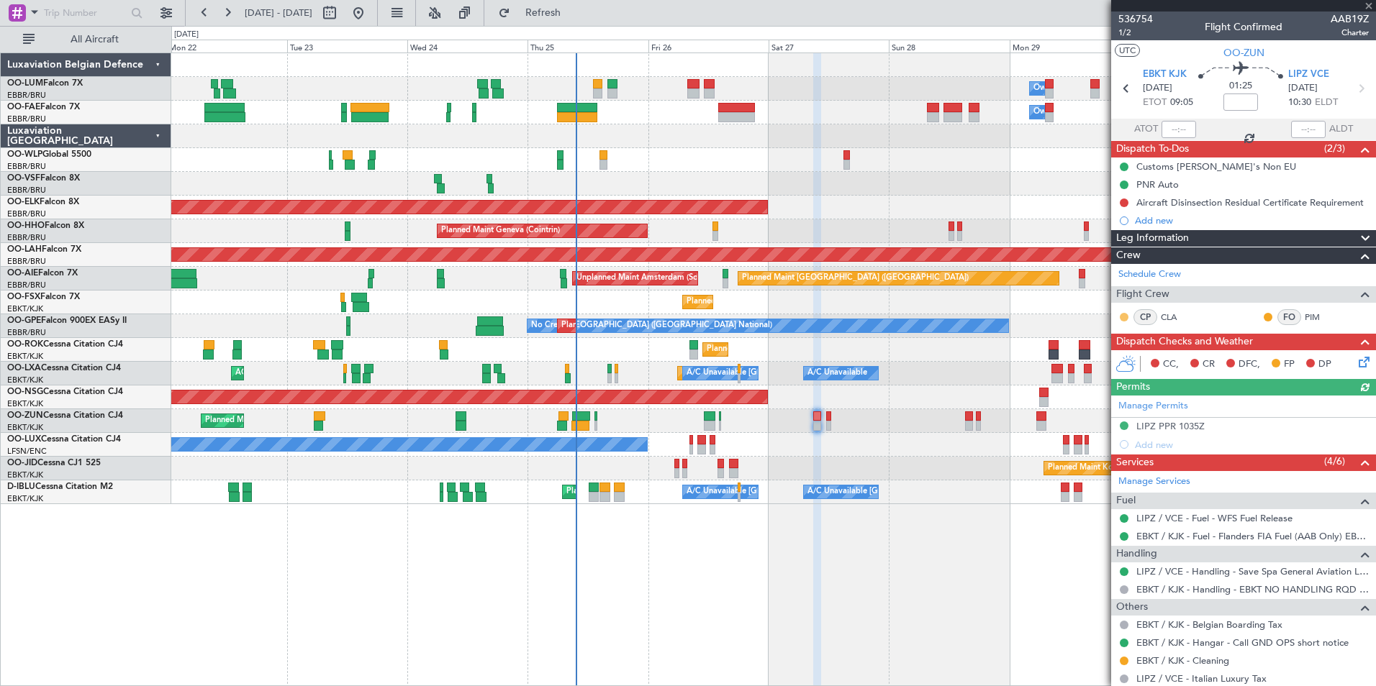
click at [1126, 317] on button at bounding box center [1124, 317] width 9 height 9
click at [1120, 355] on span "Acknowledged" at bounding box center [1127, 359] width 63 height 14
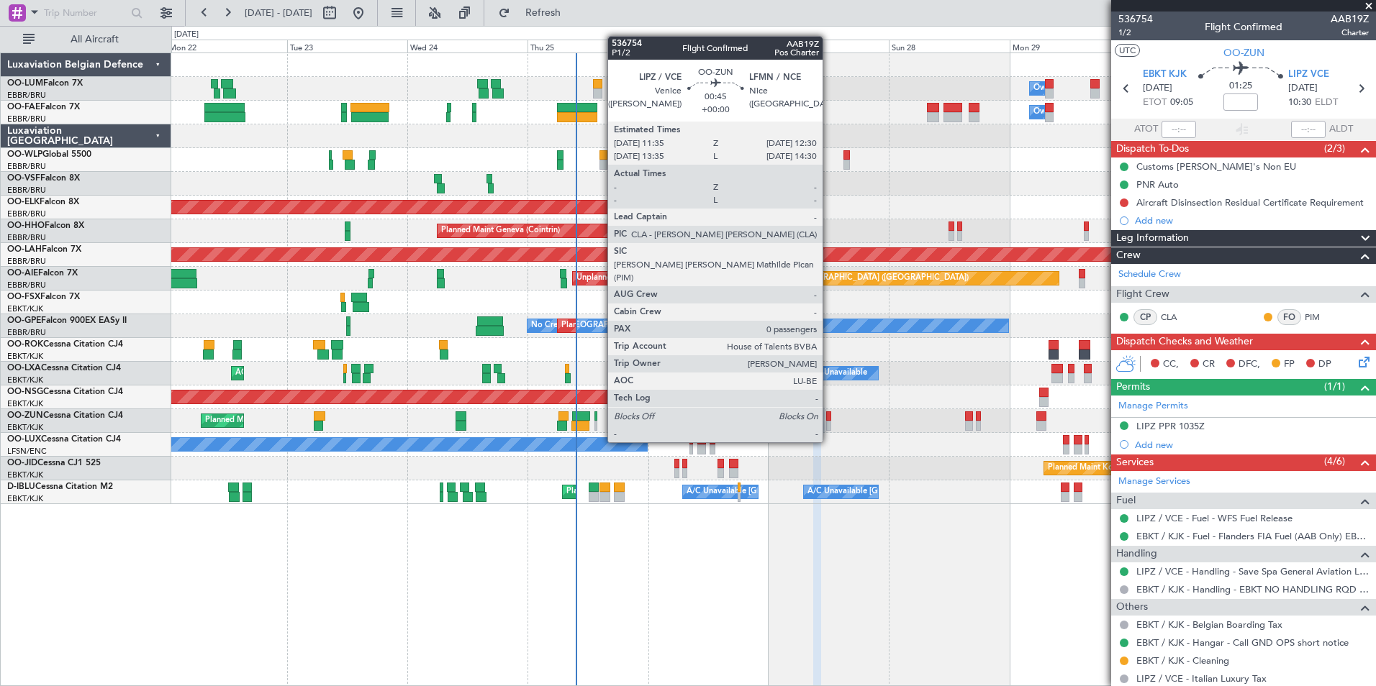
click at [829, 415] on div at bounding box center [828, 417] width 5 height 10
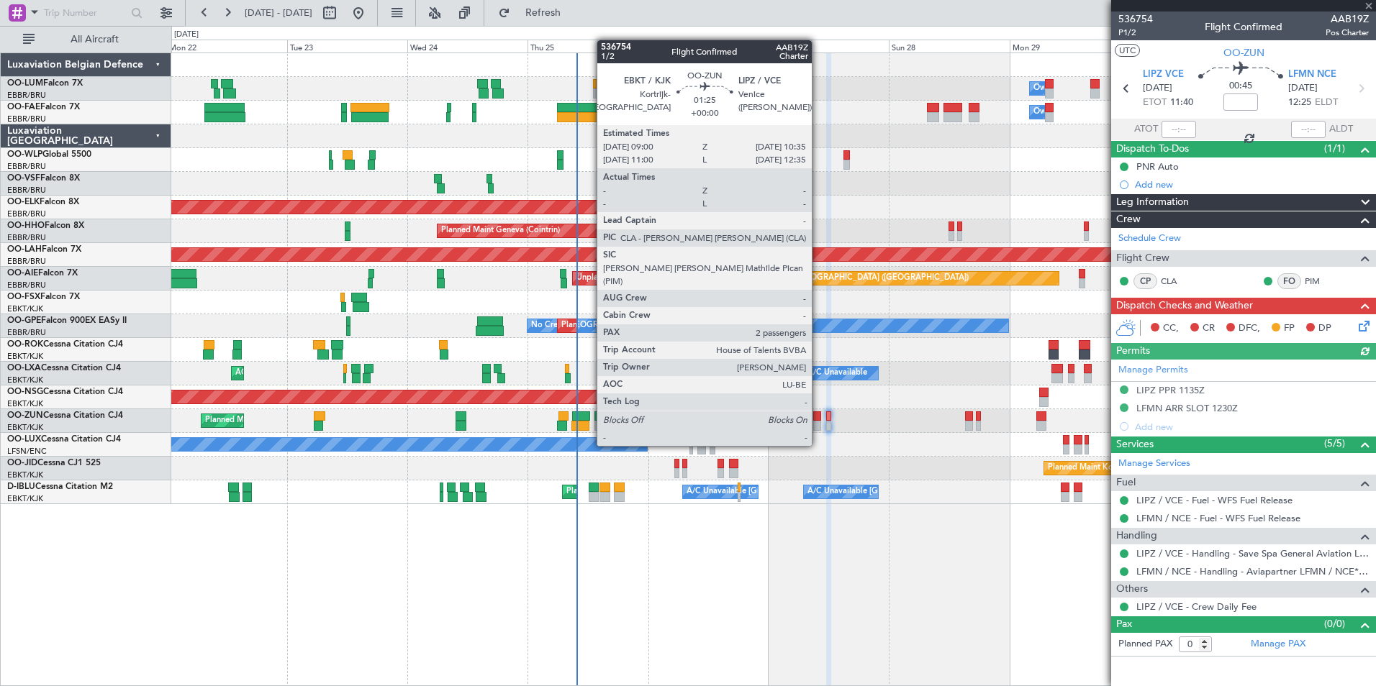
click at [818, 419] on div at bounding box center [817, 417] width 9 height 10
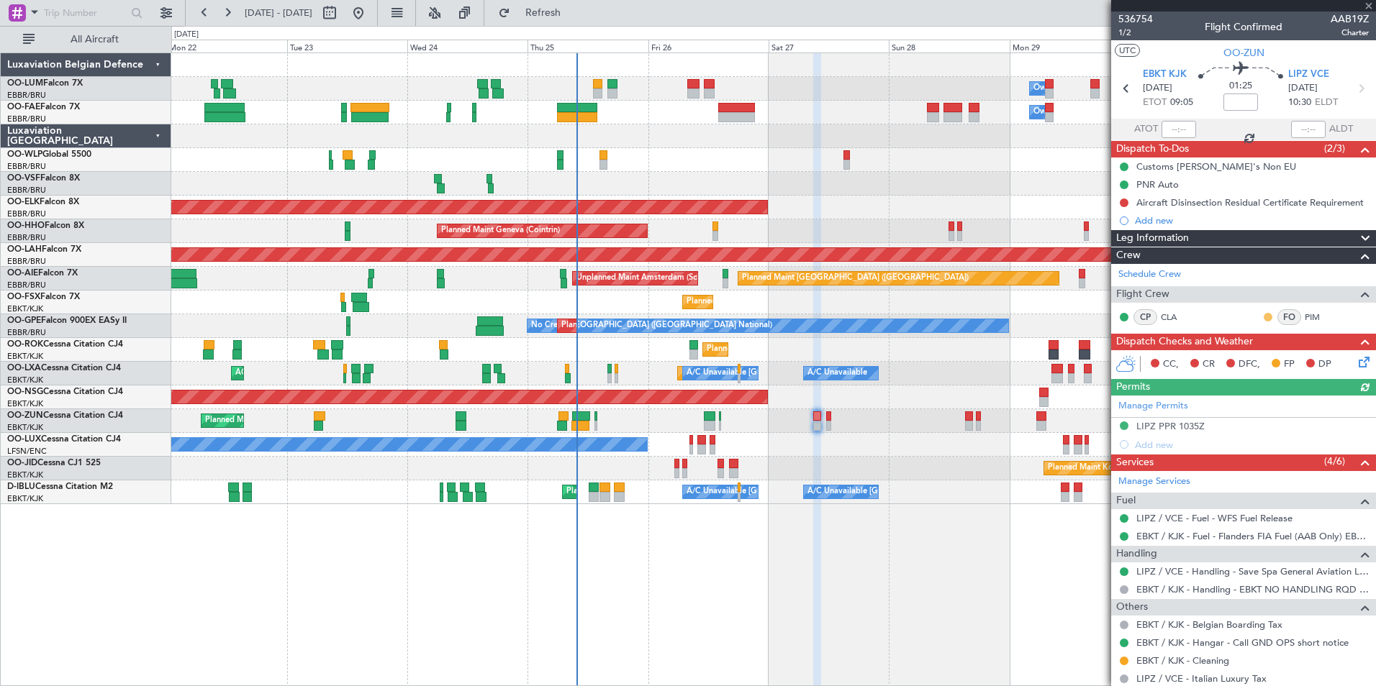
click at [1263, 316] on button at bounding box center [1267, 317] width 9 height 9
click at [1250, 355] on mat-tooltip-component "Unread Changes" at bounding box center [1258, 340] width 86 height 38
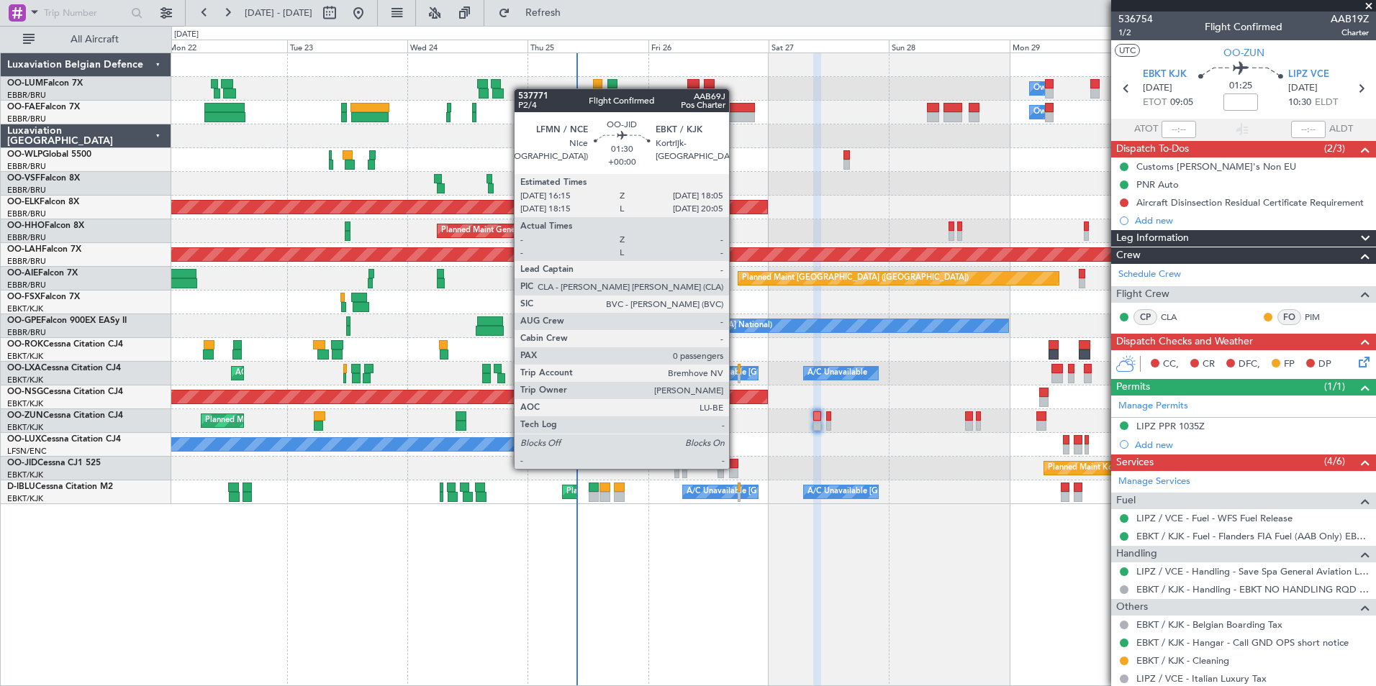
click at [735, 468] on div at bounding box center [733, 464] width 9 height 10
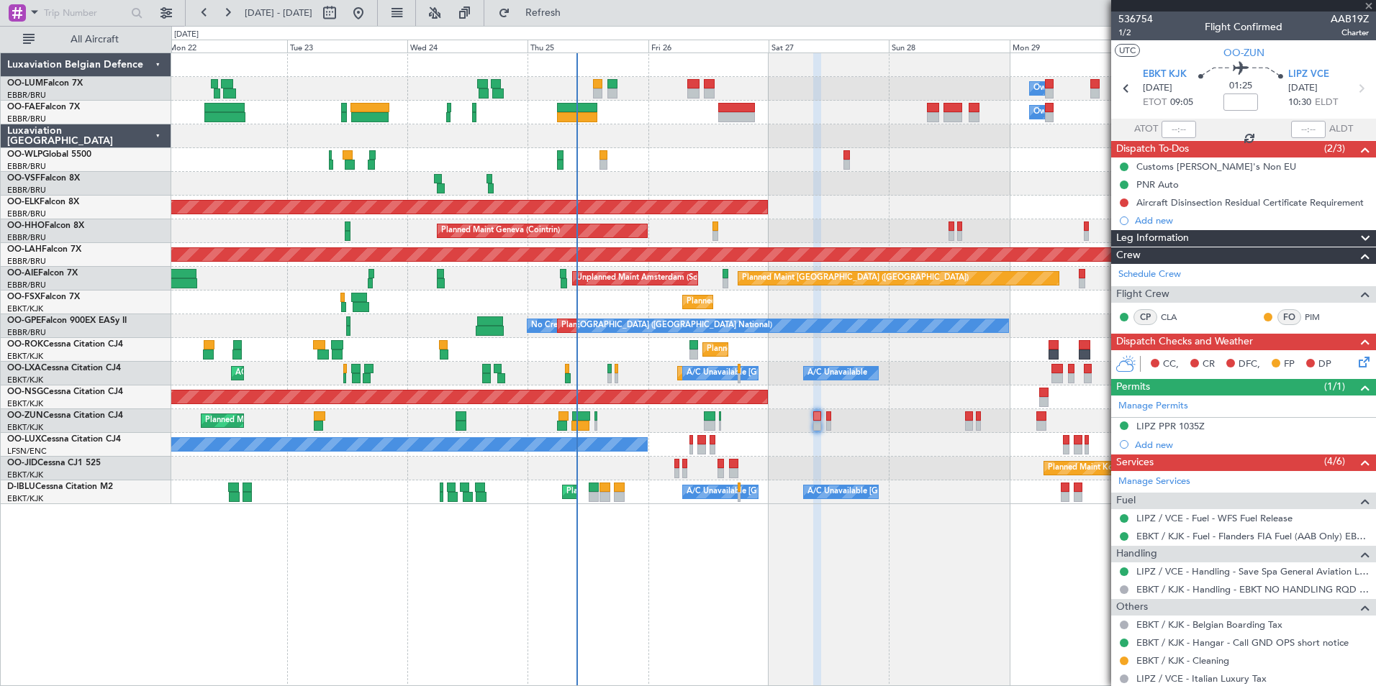
type input "0"
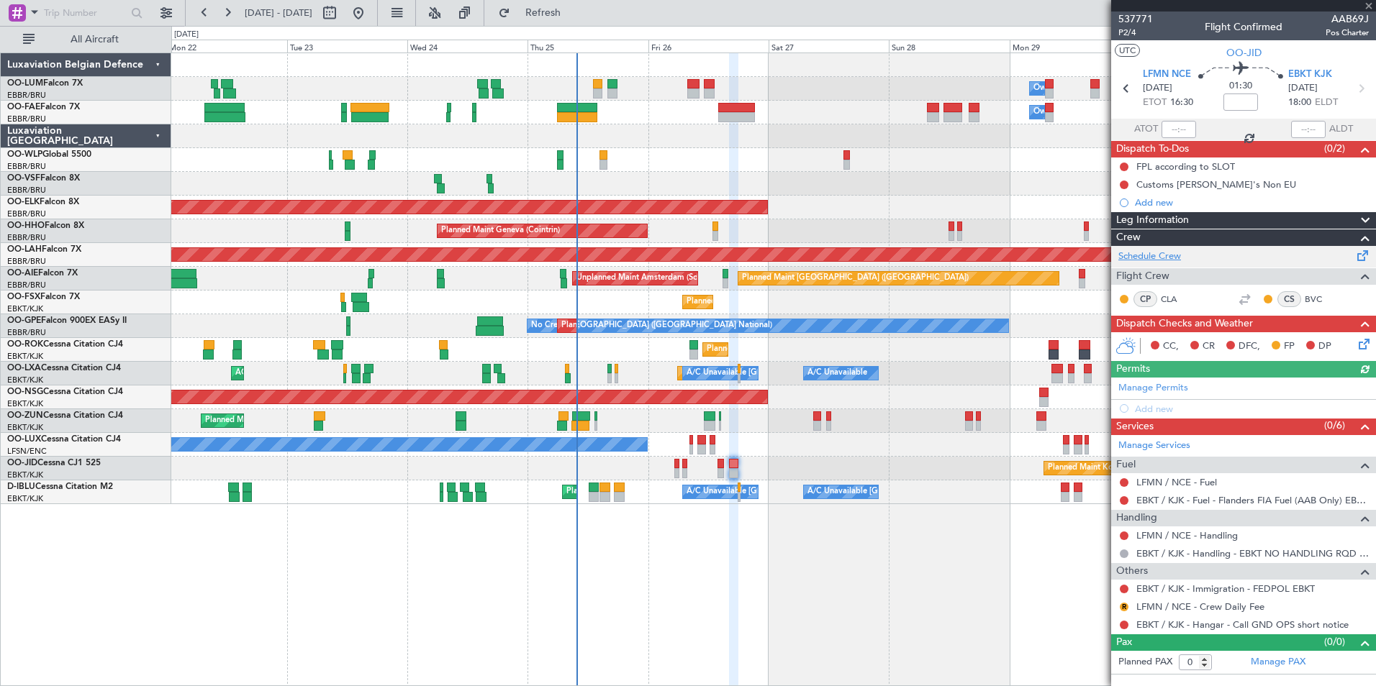
click at [1153, 255] on link "Schedule Crew" at bounding box center [1149, 257] width 63 height 14
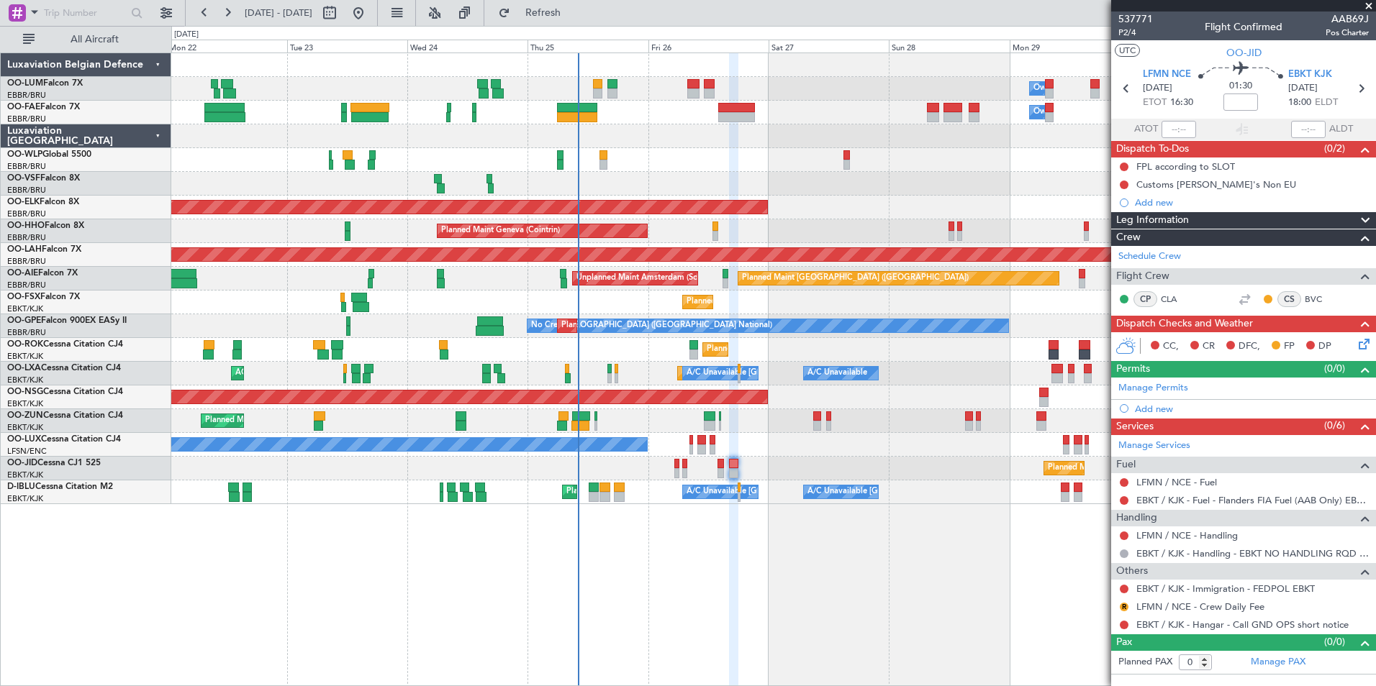
click at [1371, 9] on span at bounding box center [1368, 6] width 14 height 13
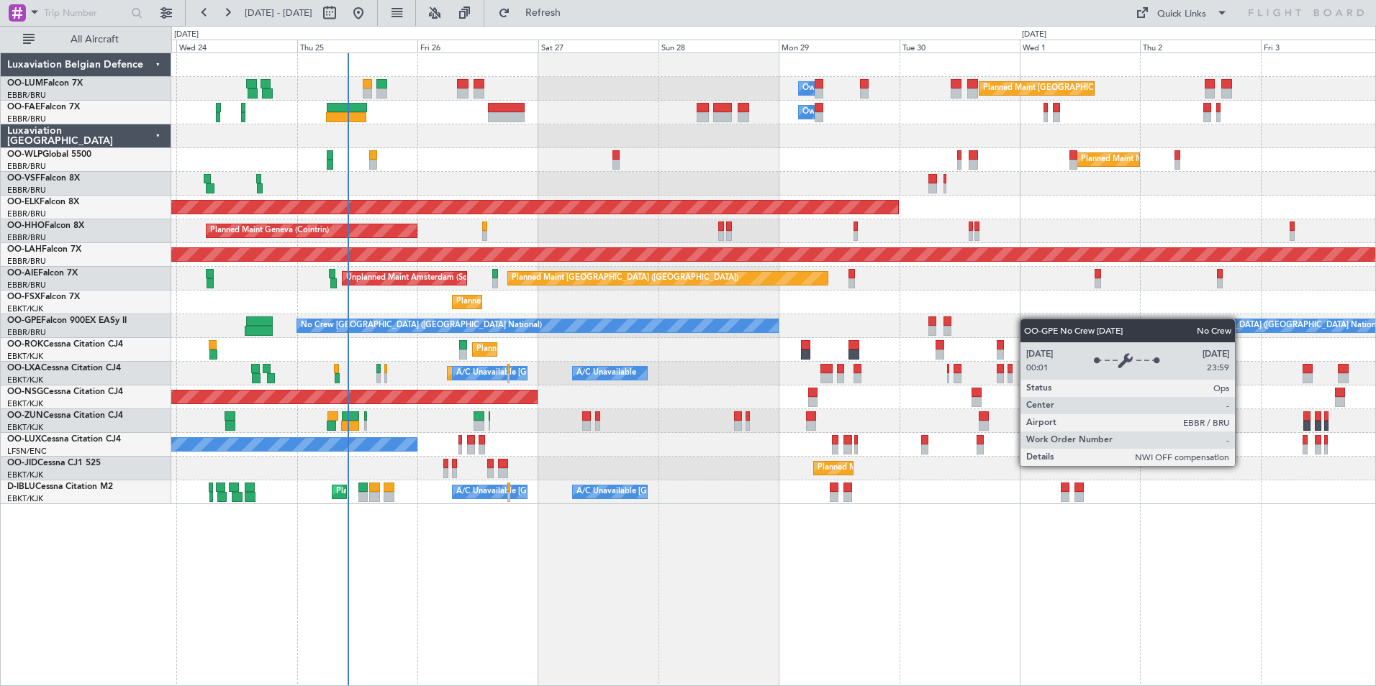
click at [777, 319] on div "Owner Melsbroek Air Base Planned Maint [GEOGRAPHIC_DATA] ([GEOGRAPHIC_DATA]) Ow…" at bounding box center [773, 278] width 1204 height 451
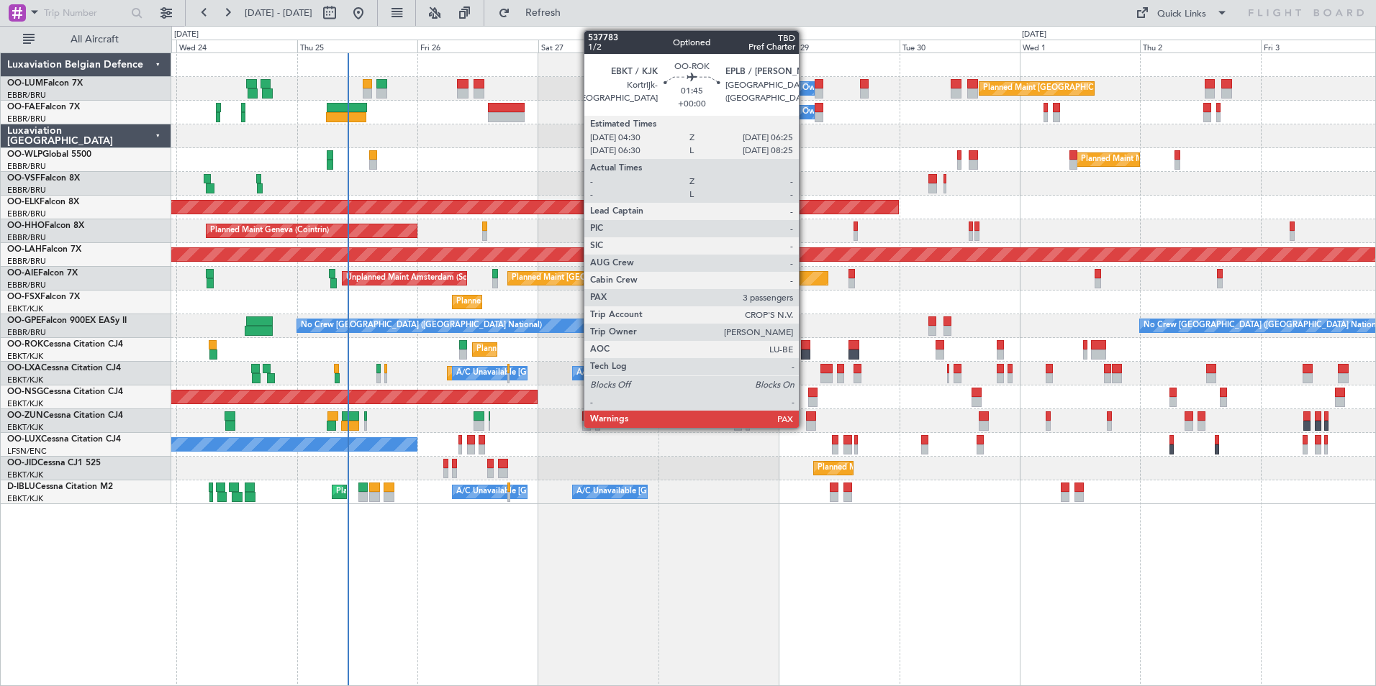
click at [805, 350] on div at bounding box center [806, 355] width 10 height 10
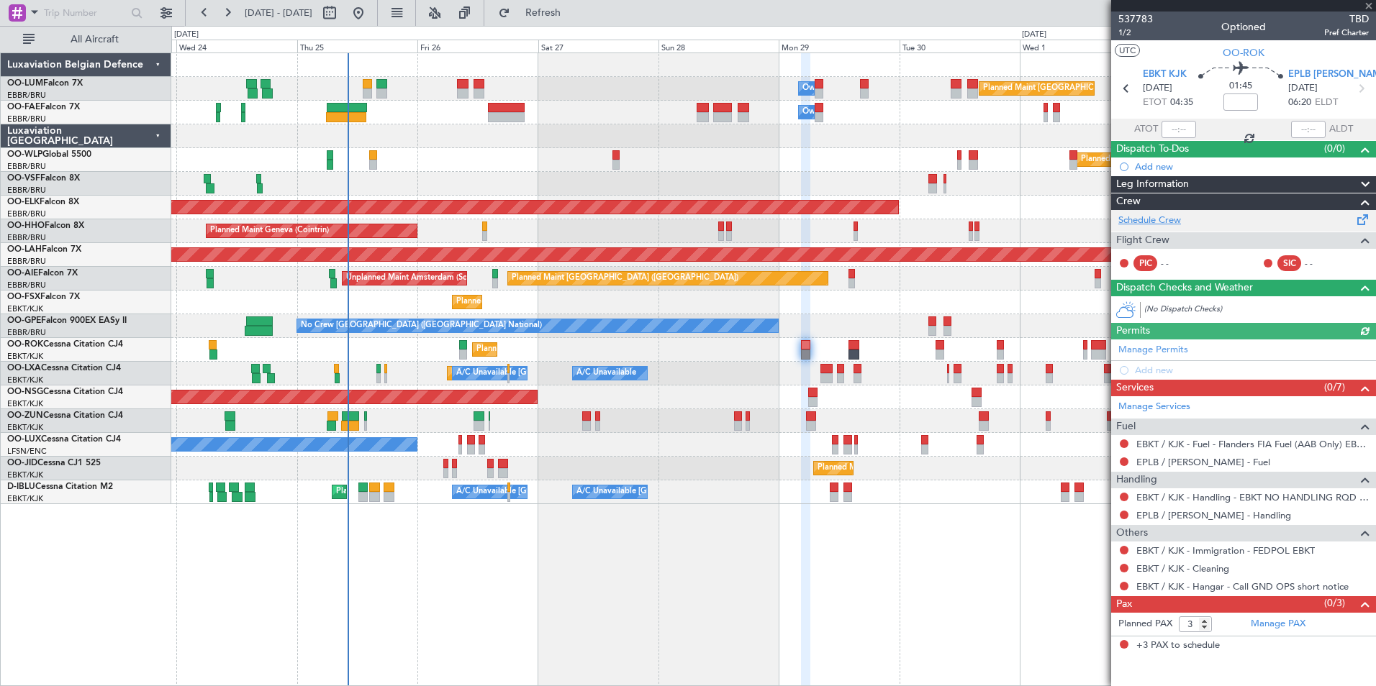
click at [1163, 222] on link "Schedule Crew" at bounding box center [1149, 221] width 63 height 14
